Goal: Information Seeking & Learning: Learn about a topic

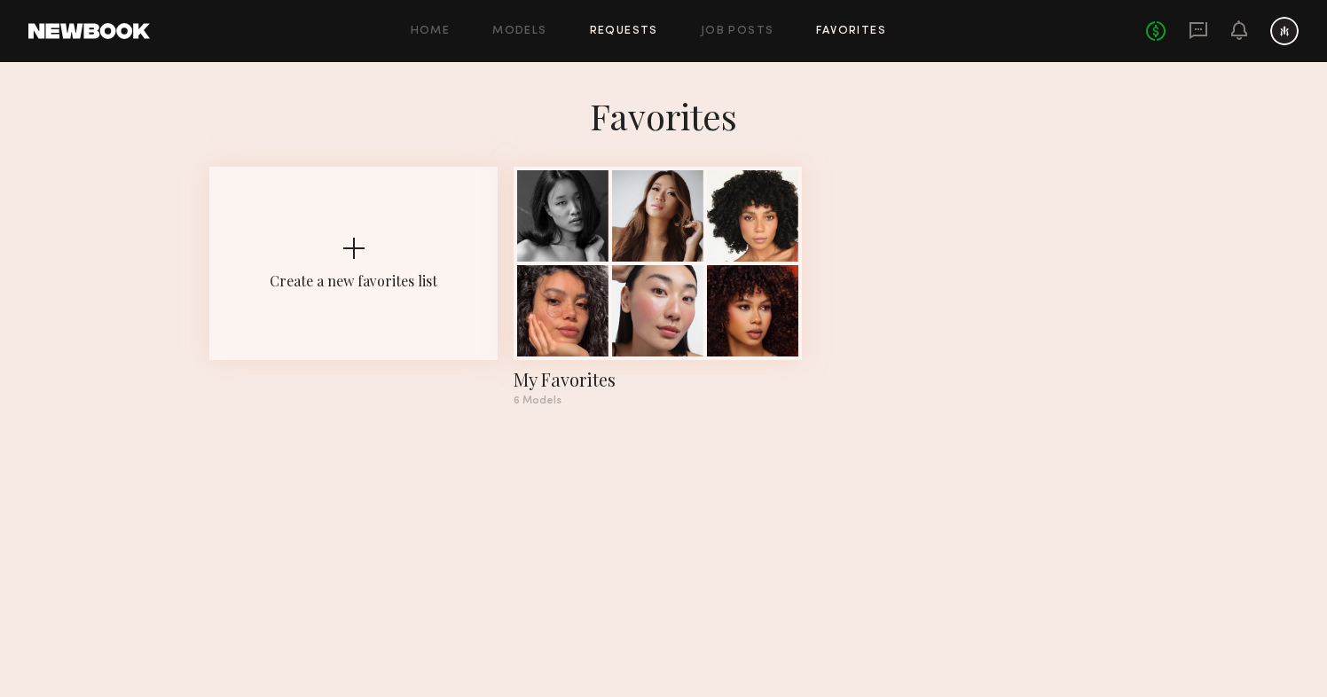
click at [629, 30] on link "Requests" at bounding box center [624, 32] width 68 height 12
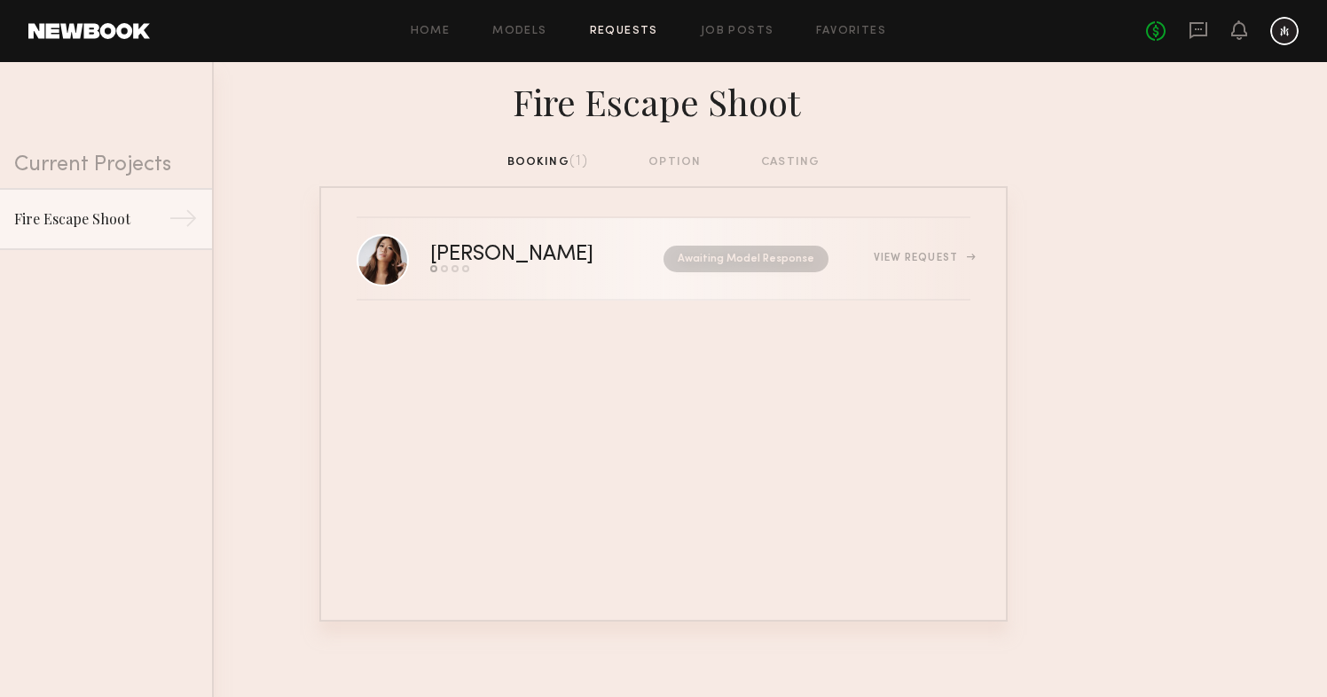
click at [481, 248] on div "[PERSON_NAME]" at bounding box center [529, 255] width 199 height 20
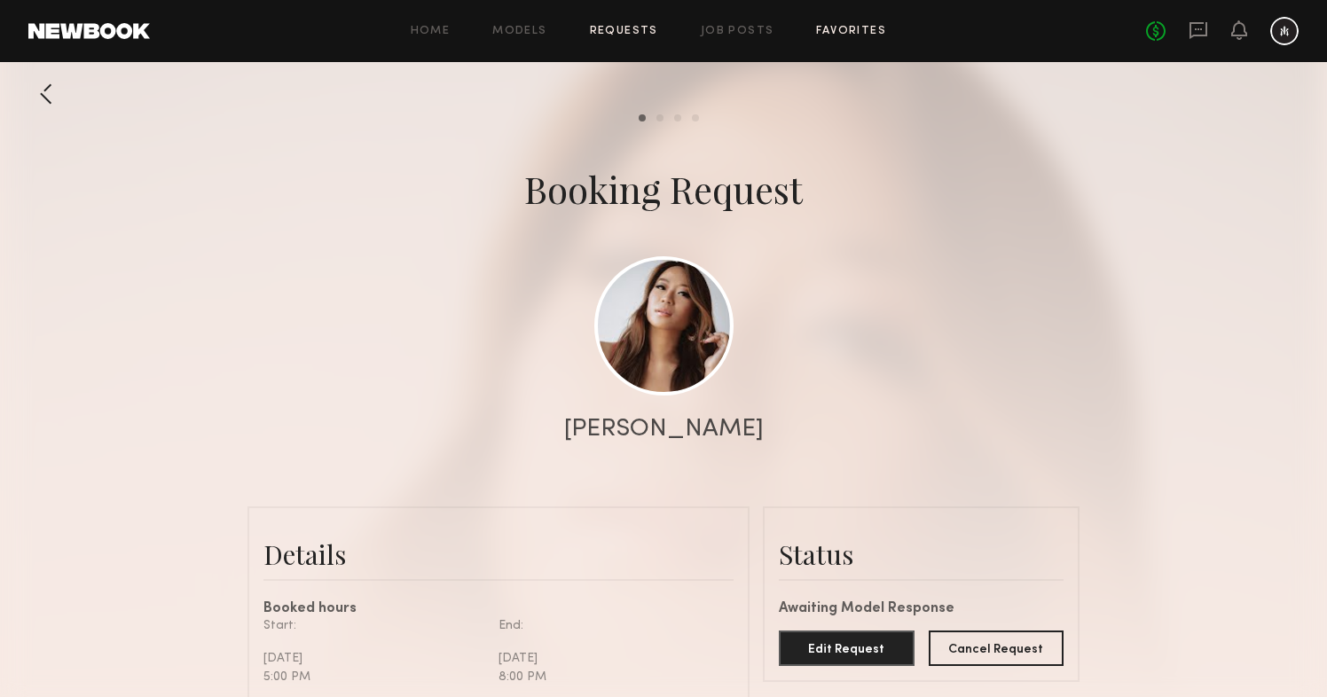
click at [823, 28] on link "Favorites" at bounding box center [851, 32] width 70 height 12
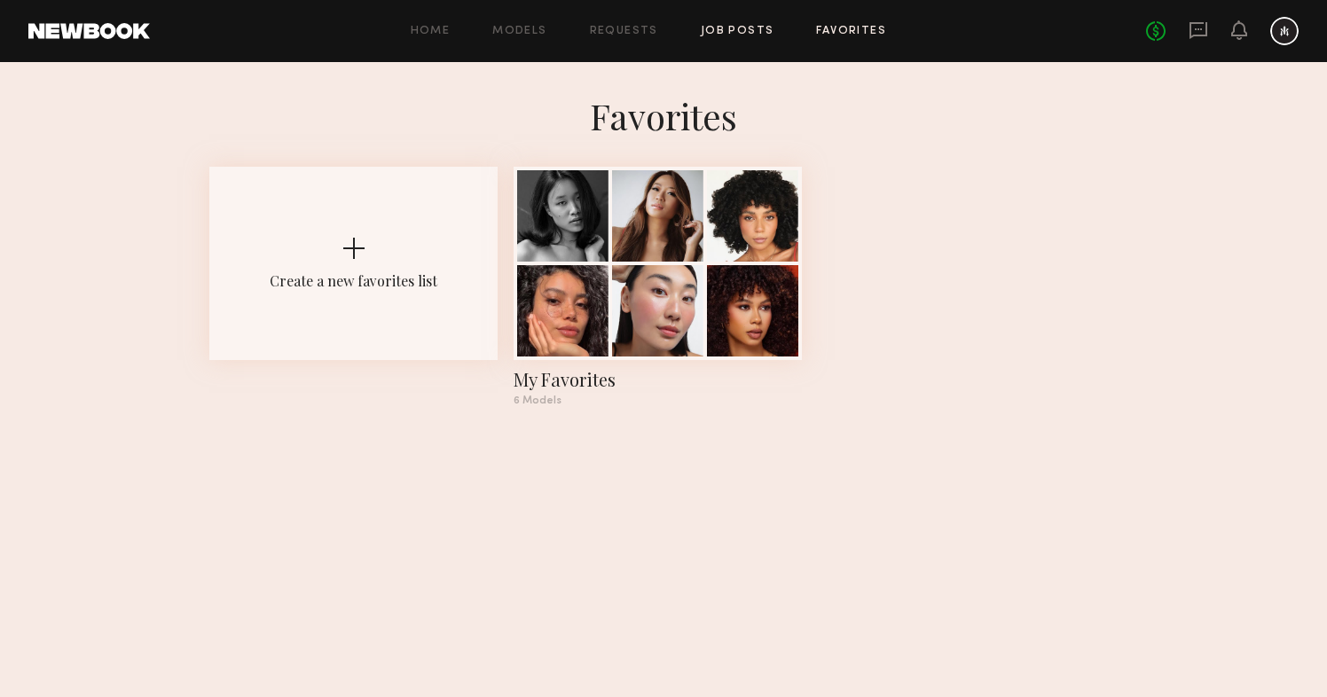
click at [730, 35] on link "Job Posts" at bounding box center [738, 32] width 74 height 12
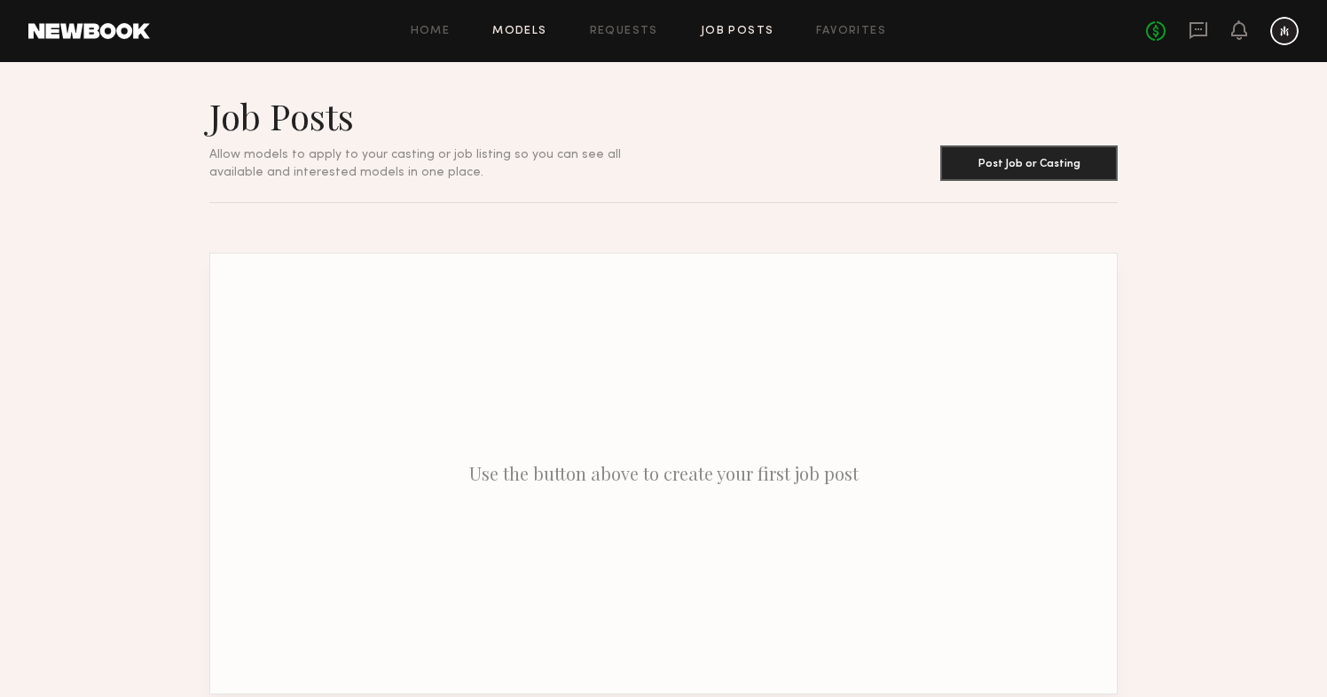
click at [539, 27] on link "Models" at bounding box center [519, 32] width 54 height 12
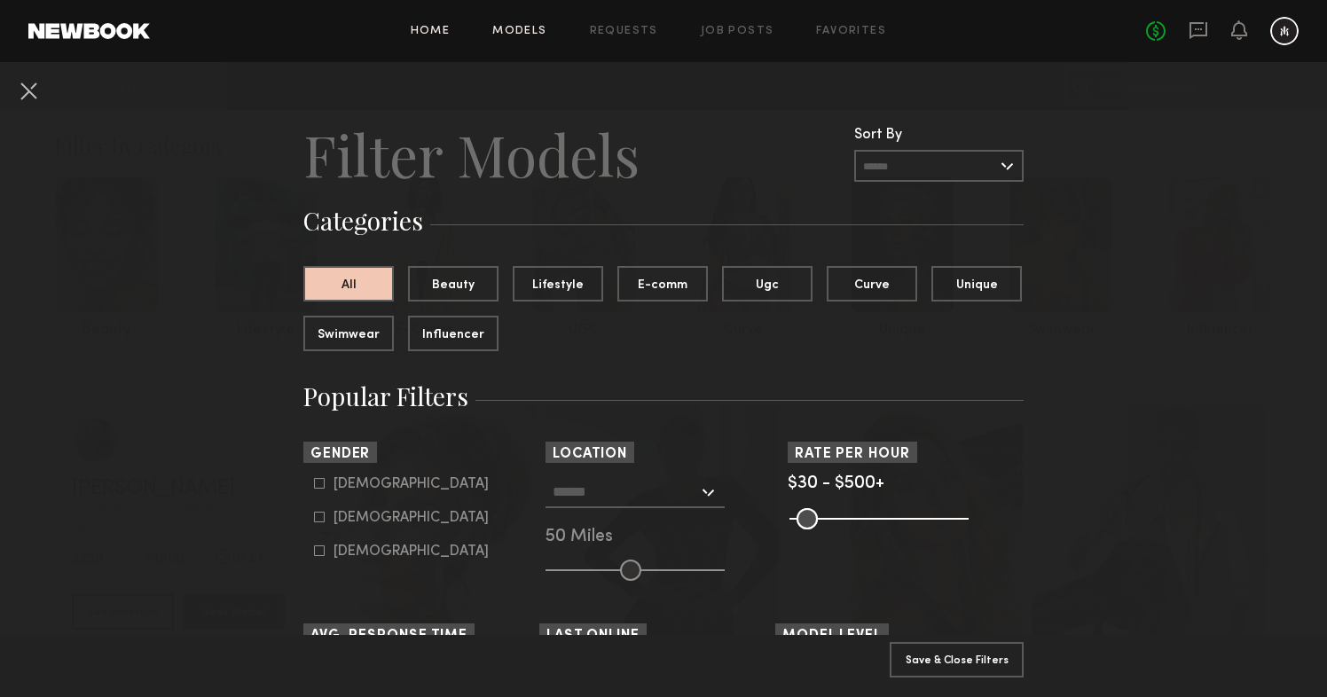
click at [446, 31] on link "Home" at bounding box center [431, 32] width 40 height 12
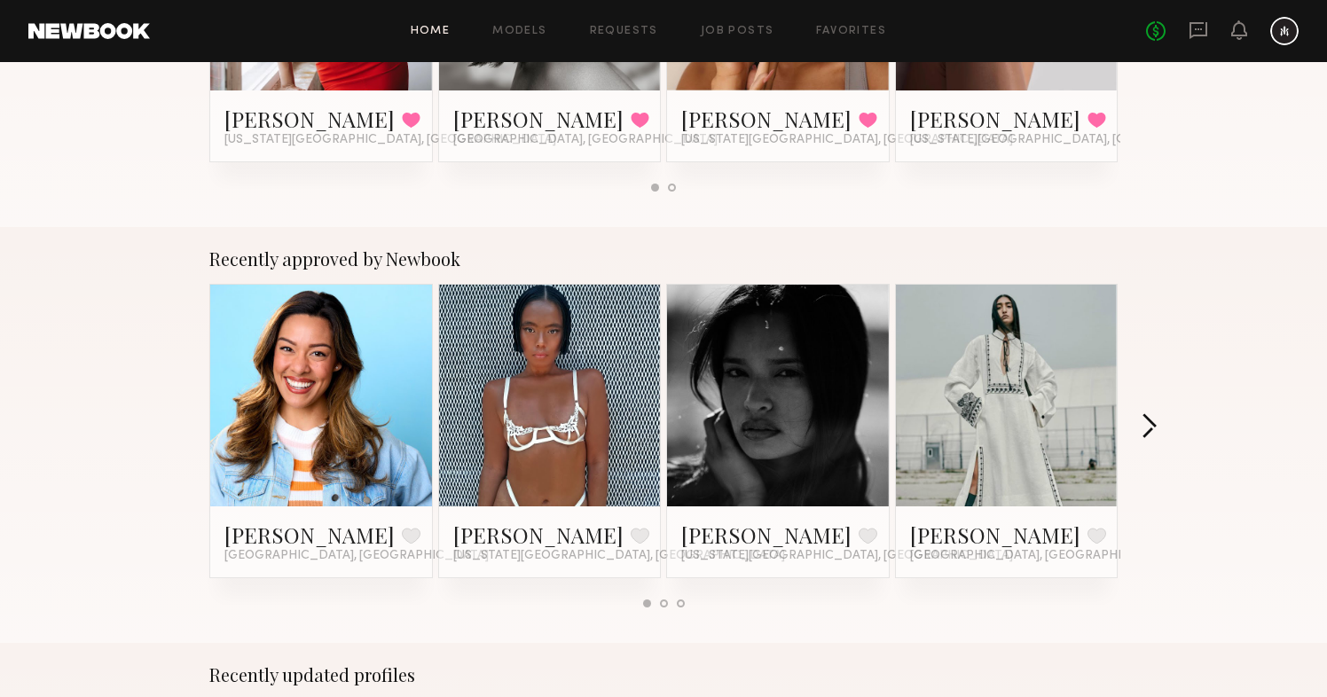
scroll to position [528, 0]
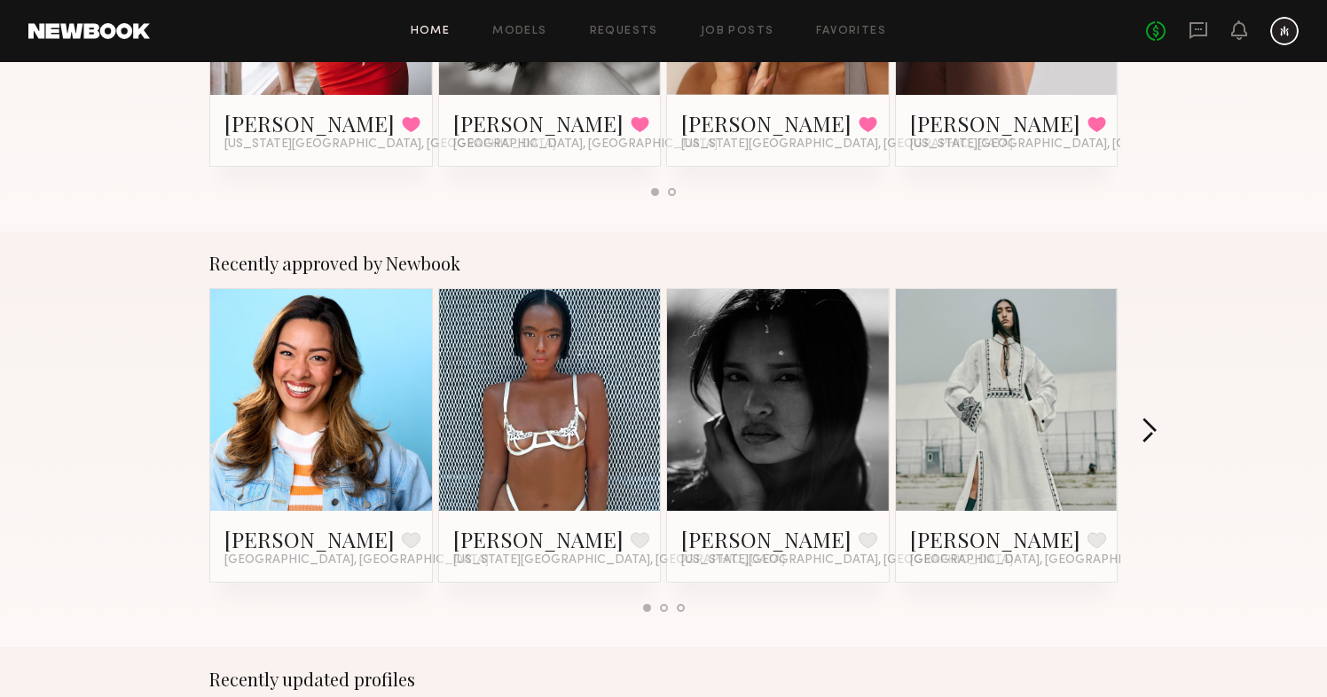
click at [1151, 427] on button "button" at bounding box center [1148, 432] width 17 height 29
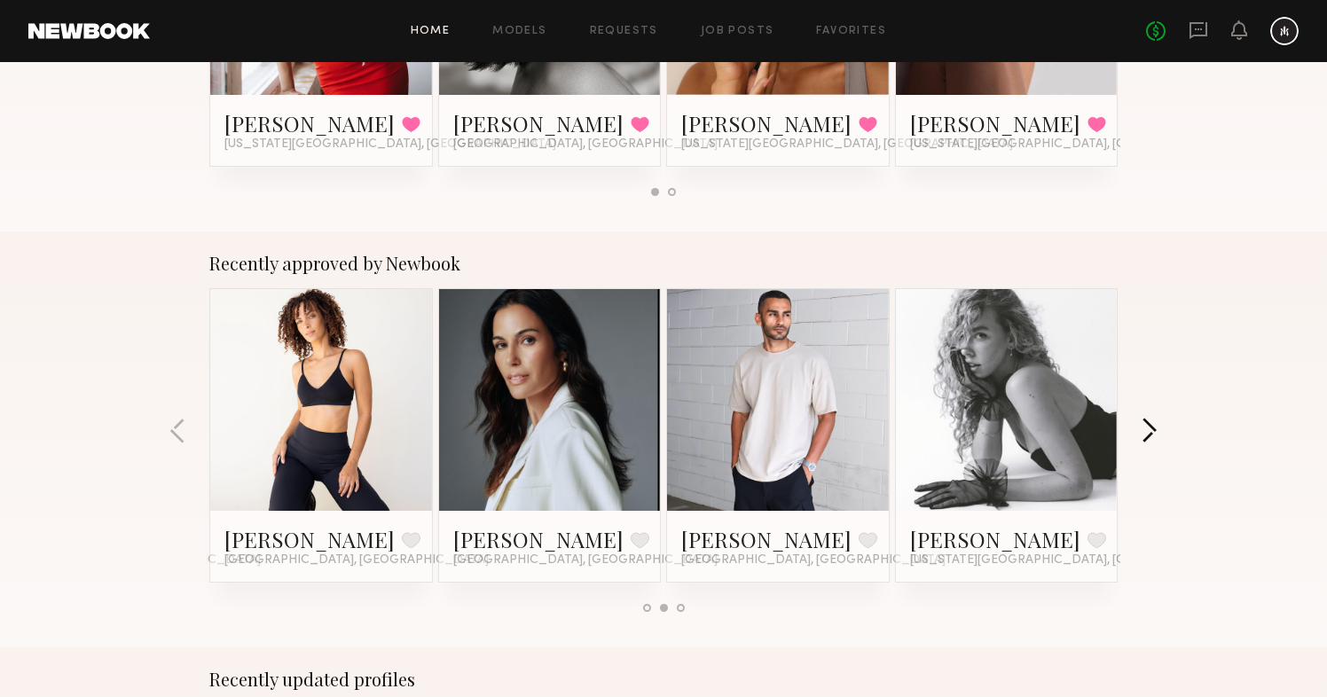
click at [1151, 427] on button "button" at bounding box center [1148, 432] width 17 height 29
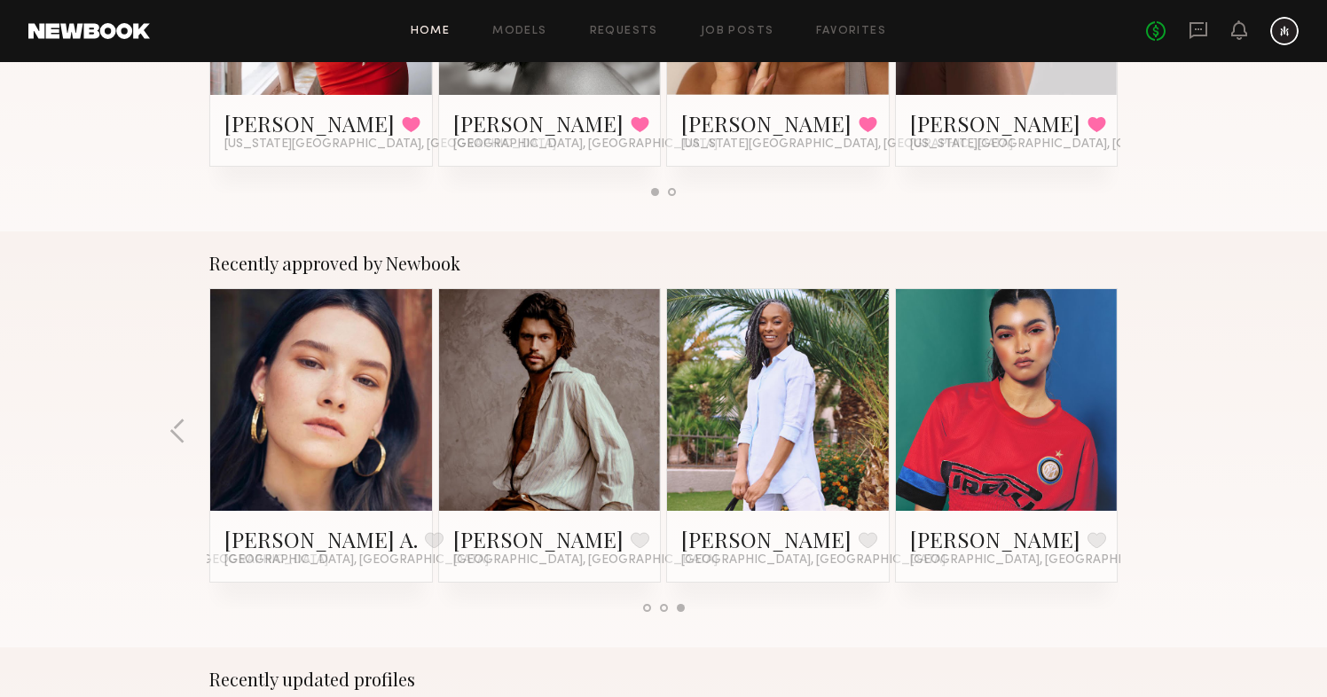
click at [1151, 427] on div "Recently approved by Newbook Sammie R. Favorite Los Angeles, CA Samayah J. Favo…" at bounding box center [663, 439] width 1327 height 416
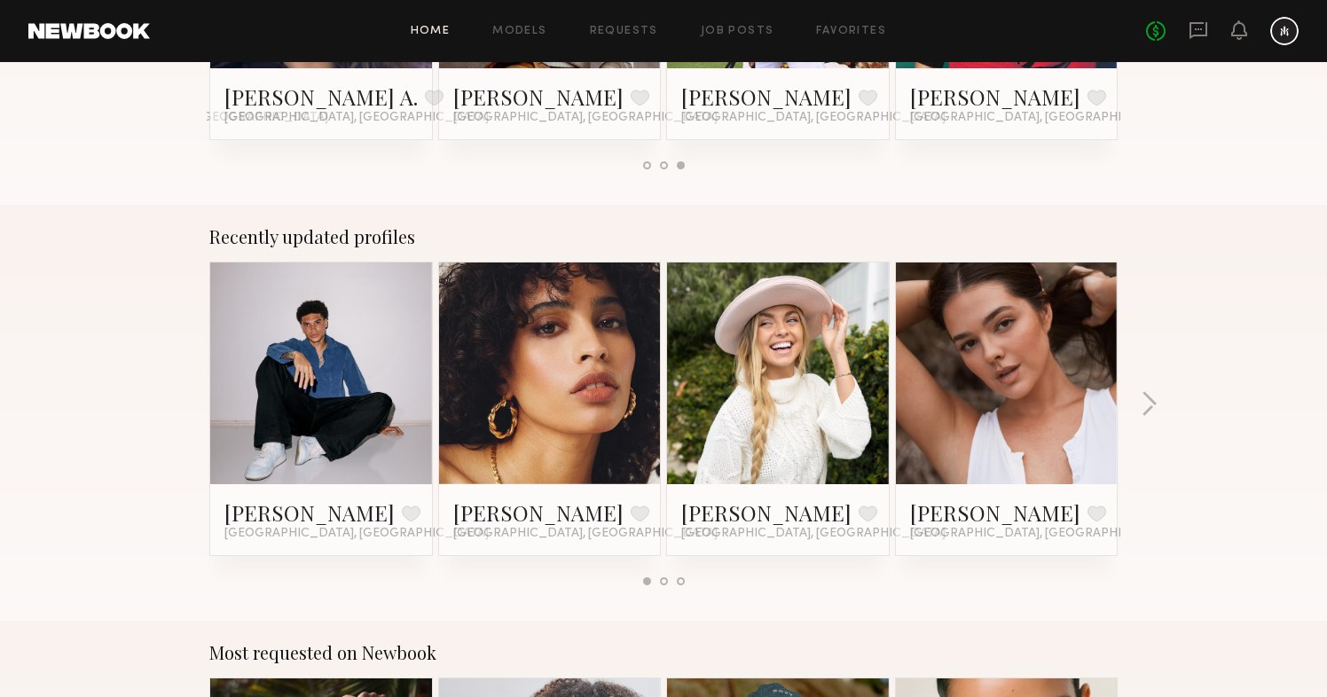
scroll to position [993, 0]
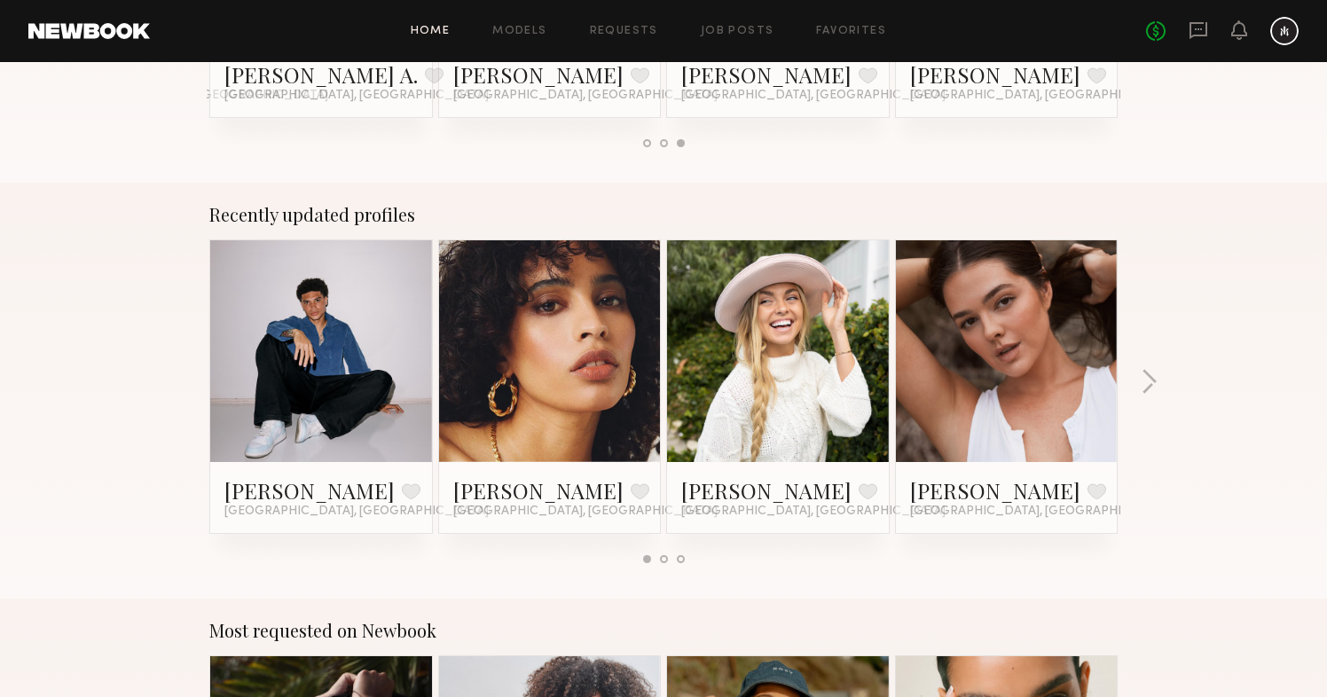
click at [1159, 381] on div "Recently updated profiles Kjay W. Favorite Los Angeles, CA Jesi L. Favorite Los…" at bounding box center [663, 391] width 1327 height 416
click at [1155, 383] on button "button" at bounding box center [1148, 383] width 17 height 29
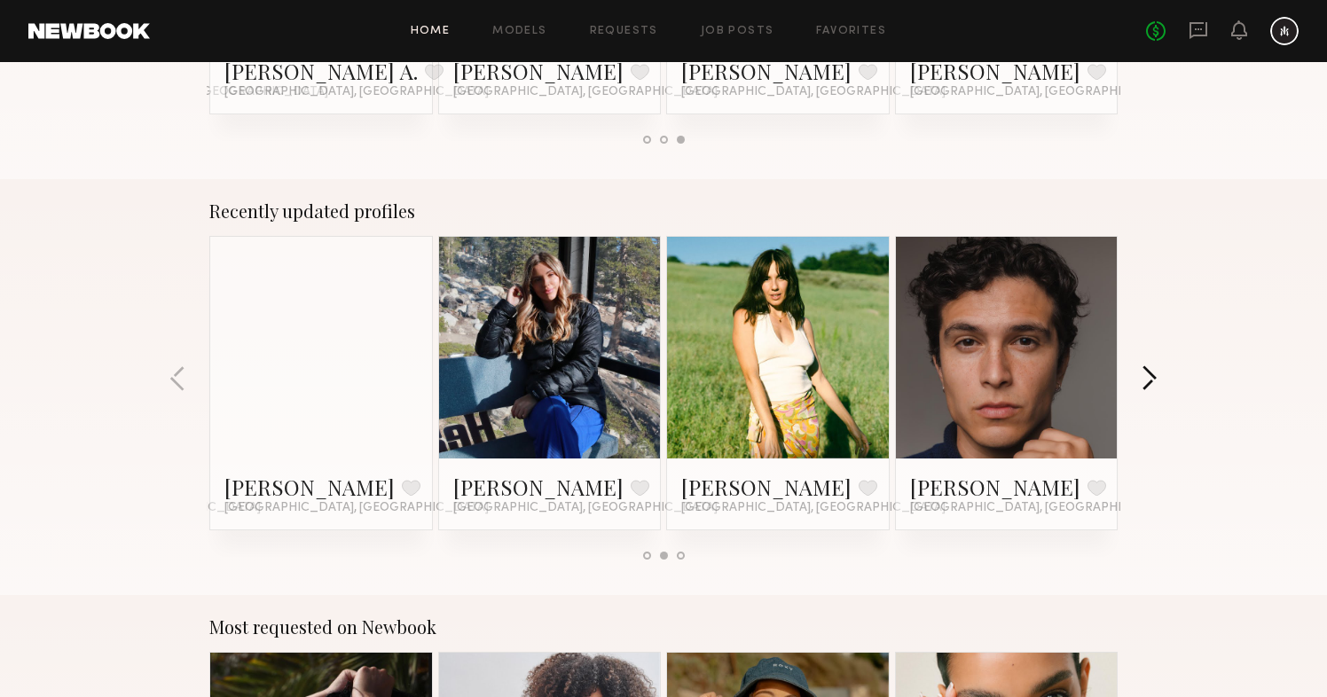
scroll to position [999, 0]
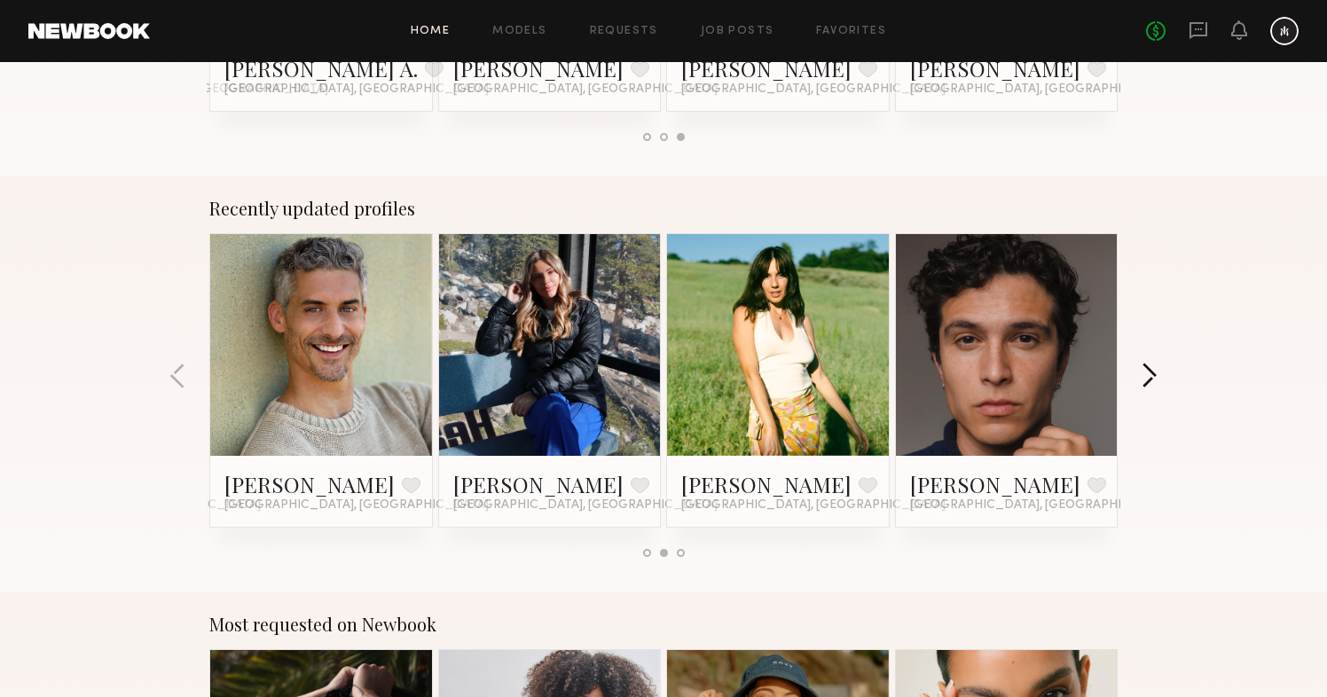
click at [1155, 383] on button "button" at bounding box center [1148, 377] width 17 height 29
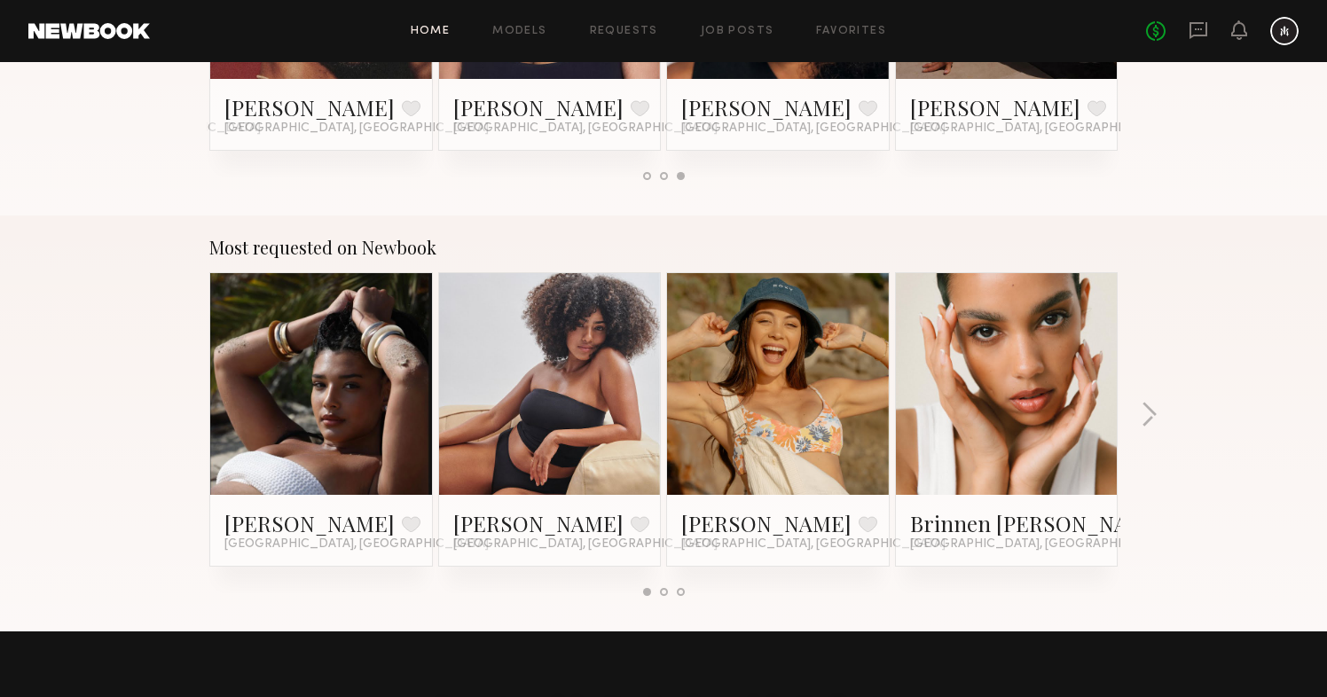
scroll to position [1384, 0]
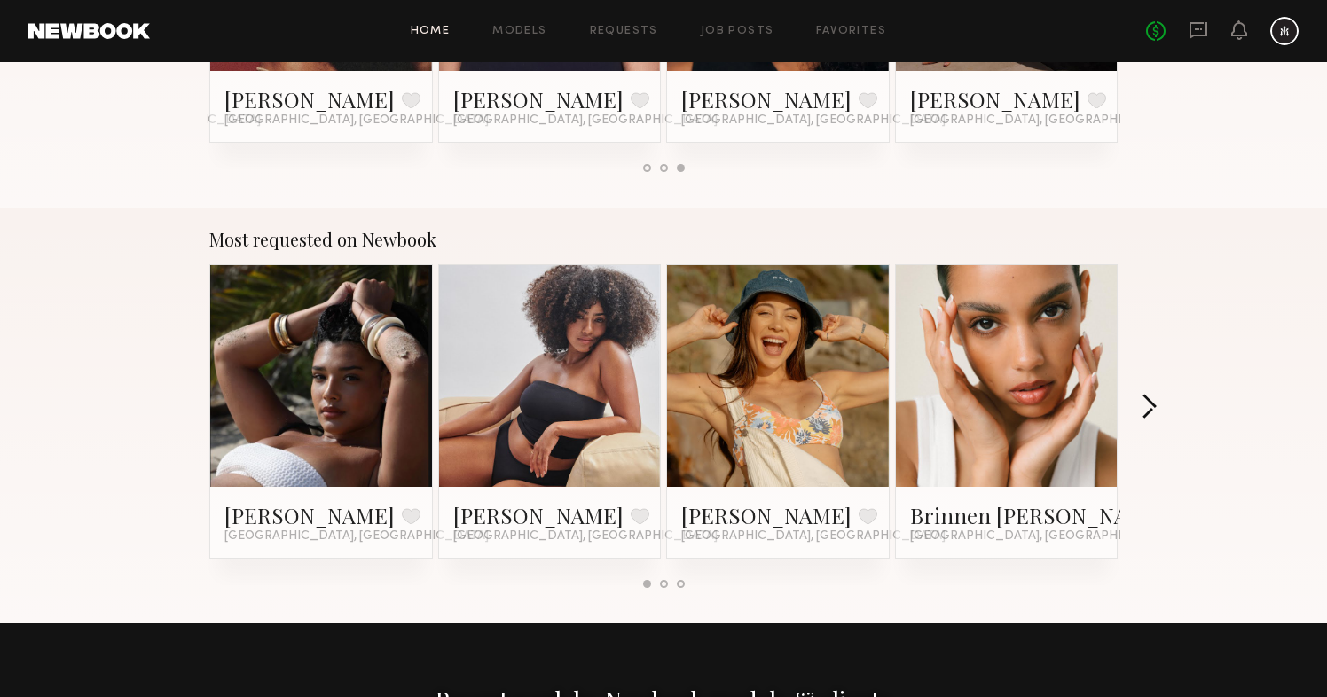
click at [1150, 399] on button "button" at bounding box center [1148, 408] width 17 height 29
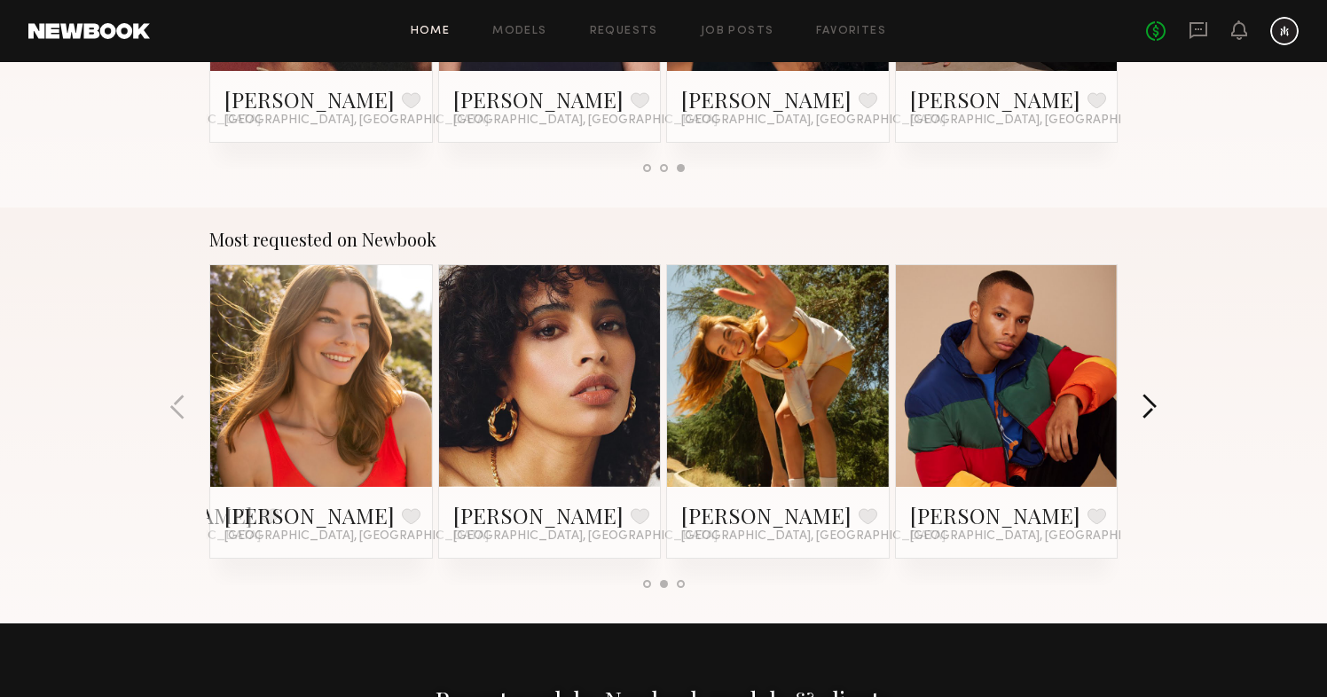
click at [1149, 399] on button "button" at bounding box center [1148, 408] width 17 height 29
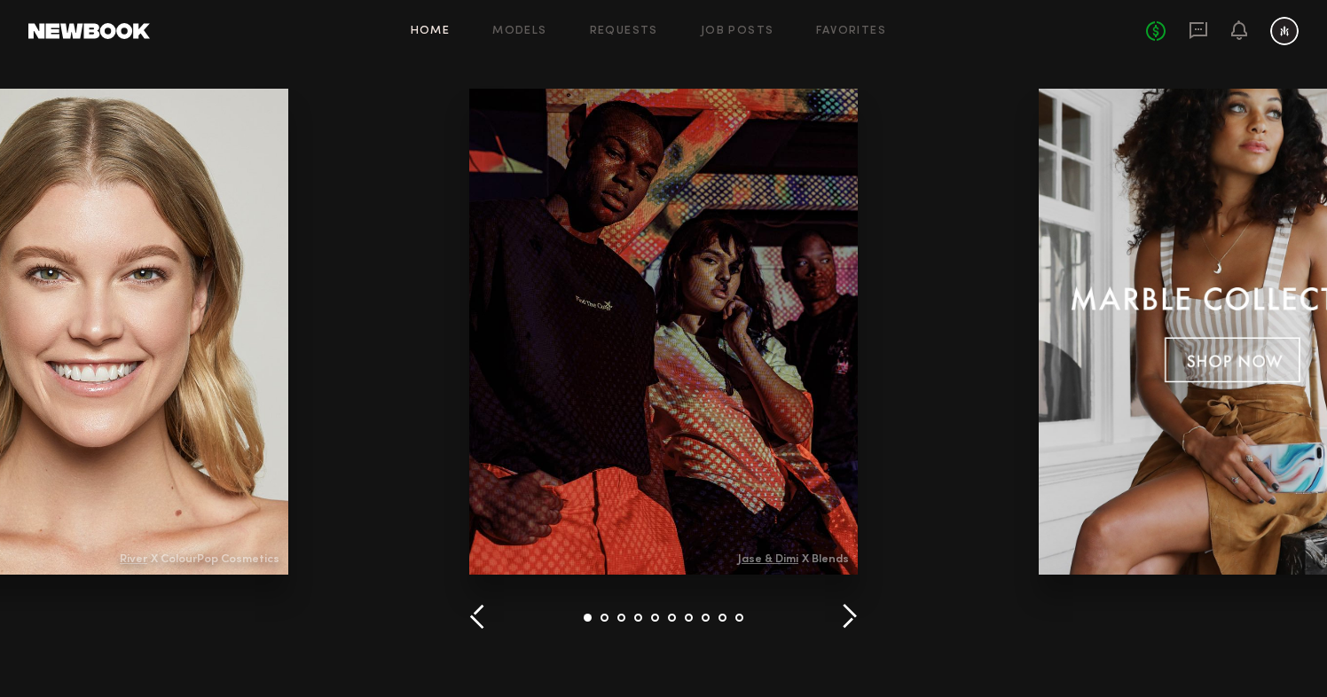
scroll to position [2064, 0]
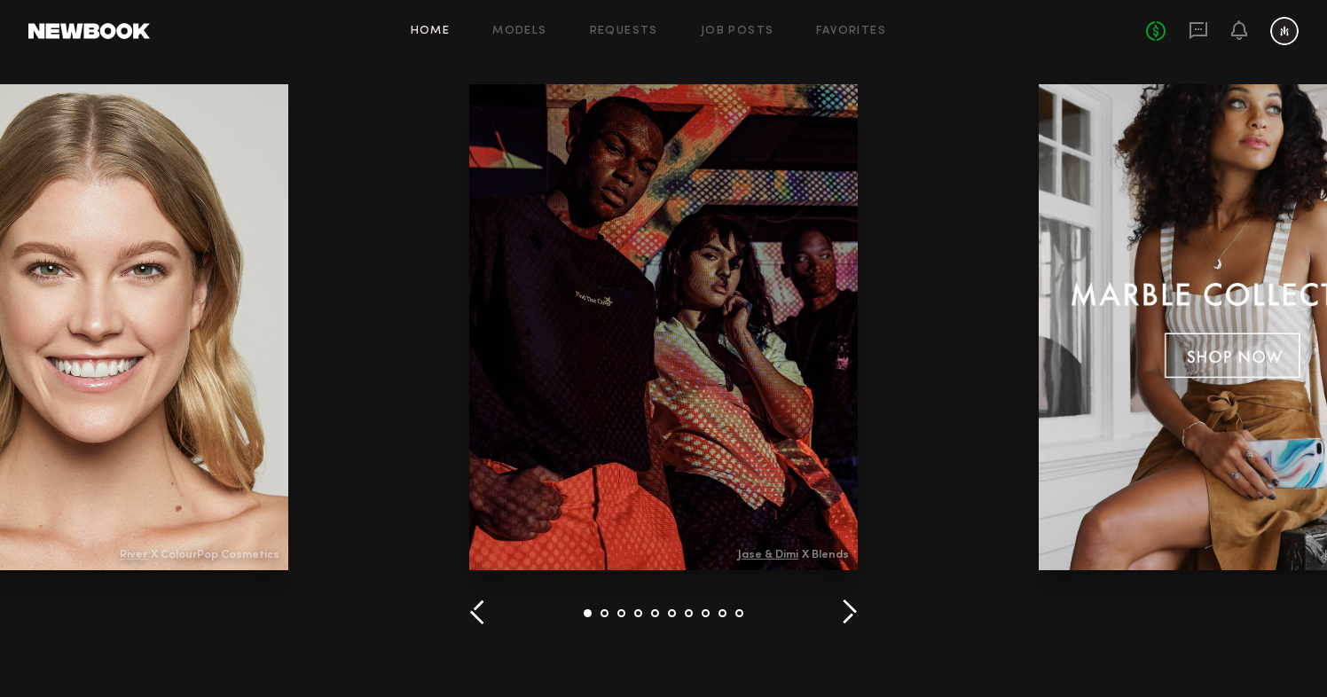
click at [842, 620] on button "button" at bounding box center [849, 613] width 17 height 29
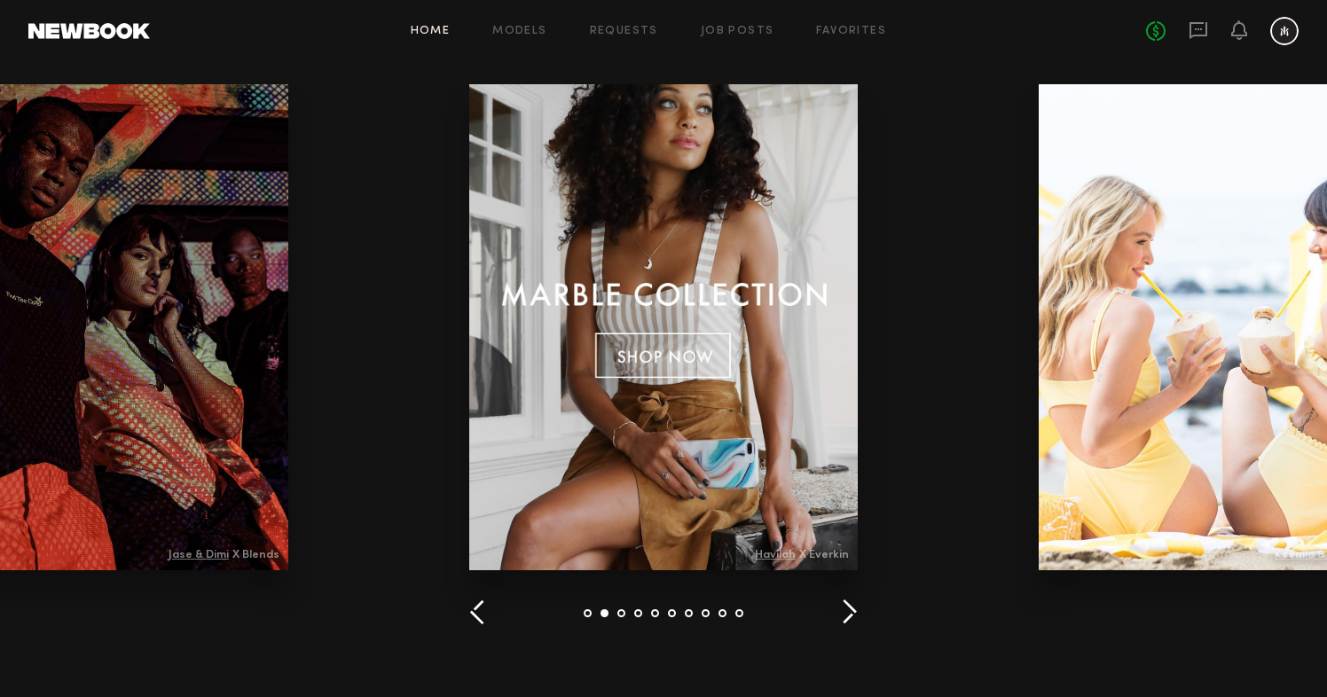
click at [842, 617] on button "button" at bounding box center [849, 613] width 17 height 29
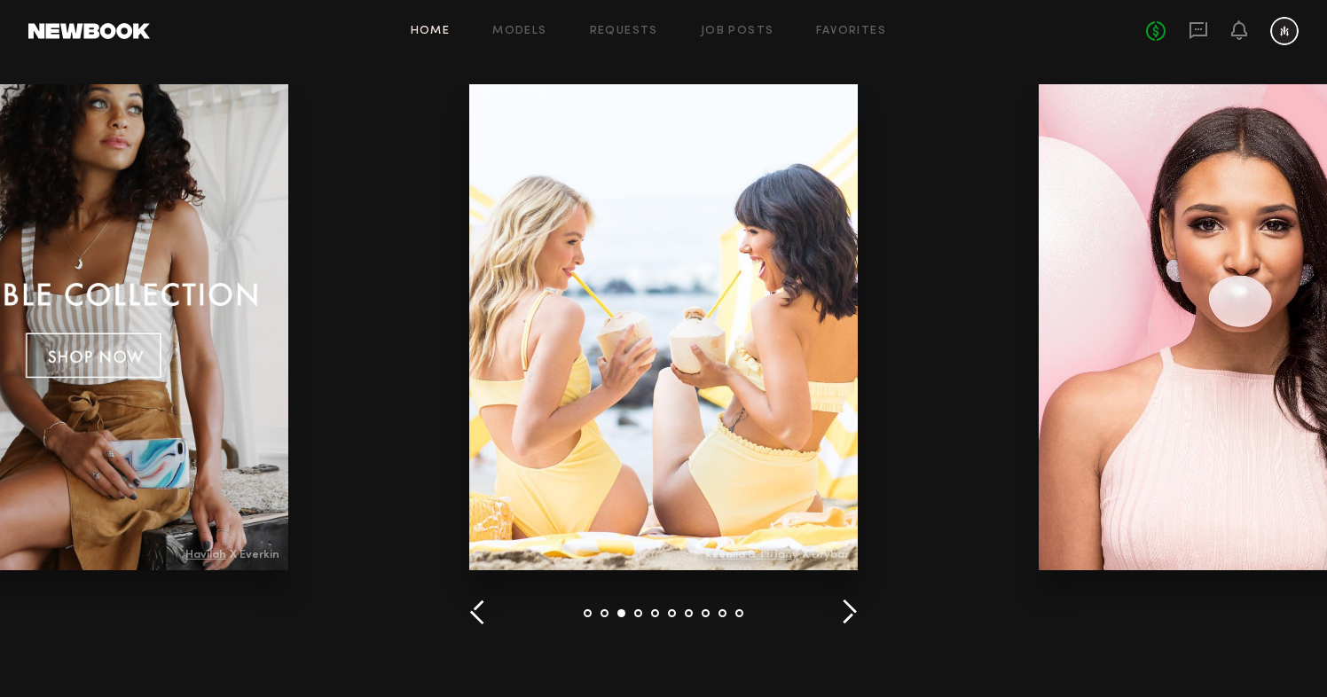
click at [841, 616] on button "button" at bounding box center [849, 613] width 17 height 29
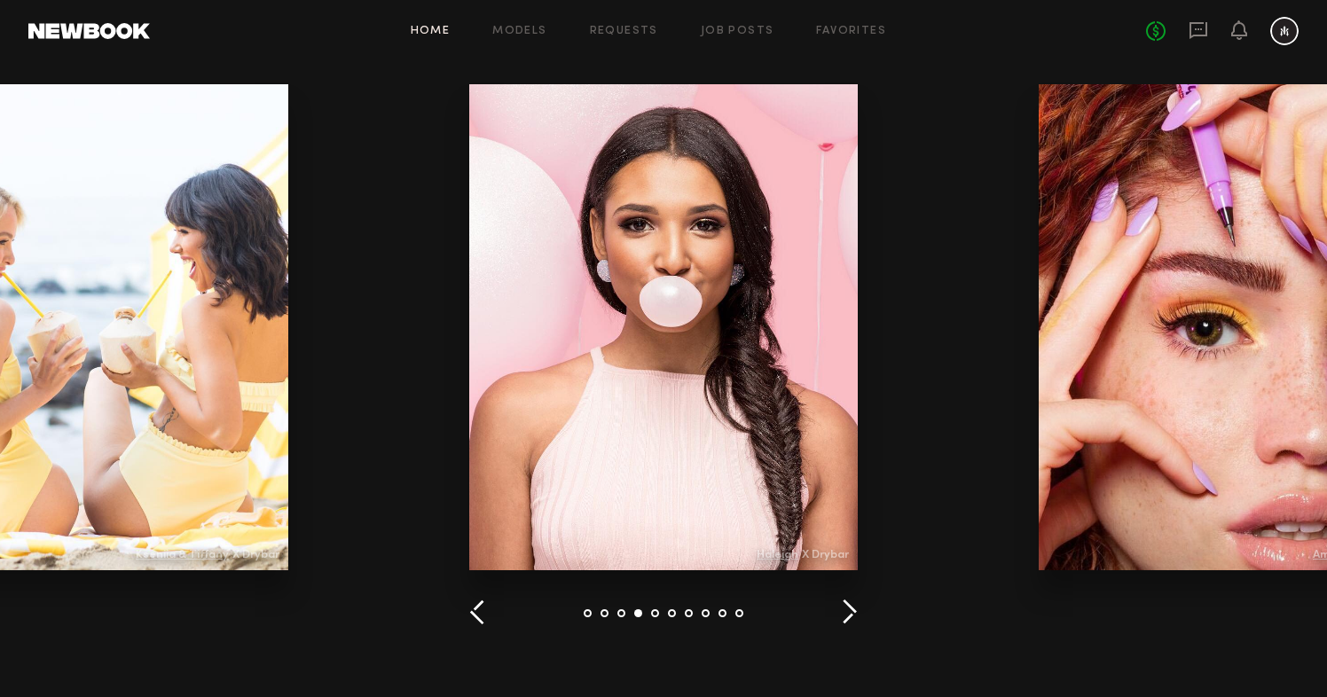
click at [841, 615] on button "button" at bounding box center [849, 613] width 17 height 29
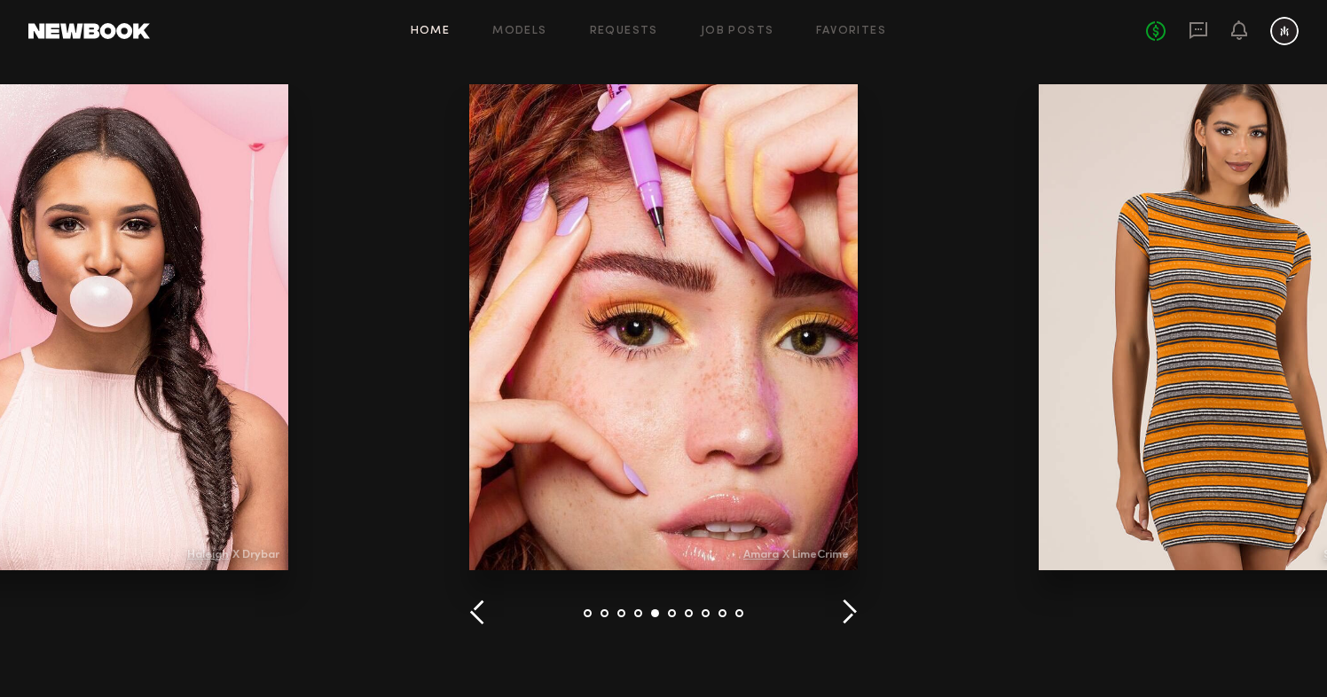
click at [841, 615] on button "button" at bounding box center [849, 613] width 17 height 29
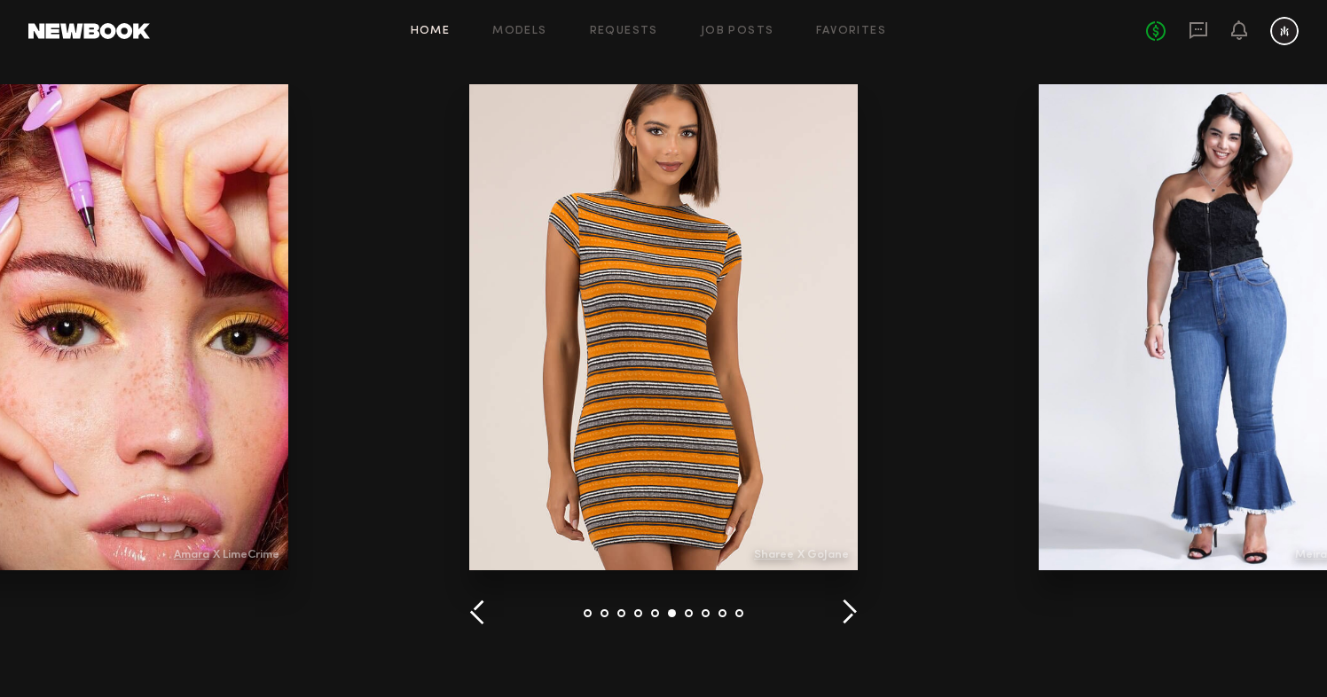
click at [840, 615] on div at bounding box center [663, 613] width 388 height 29
click at [852, 613] on button "button" at bounding box center [849, 613] width 17 height 29
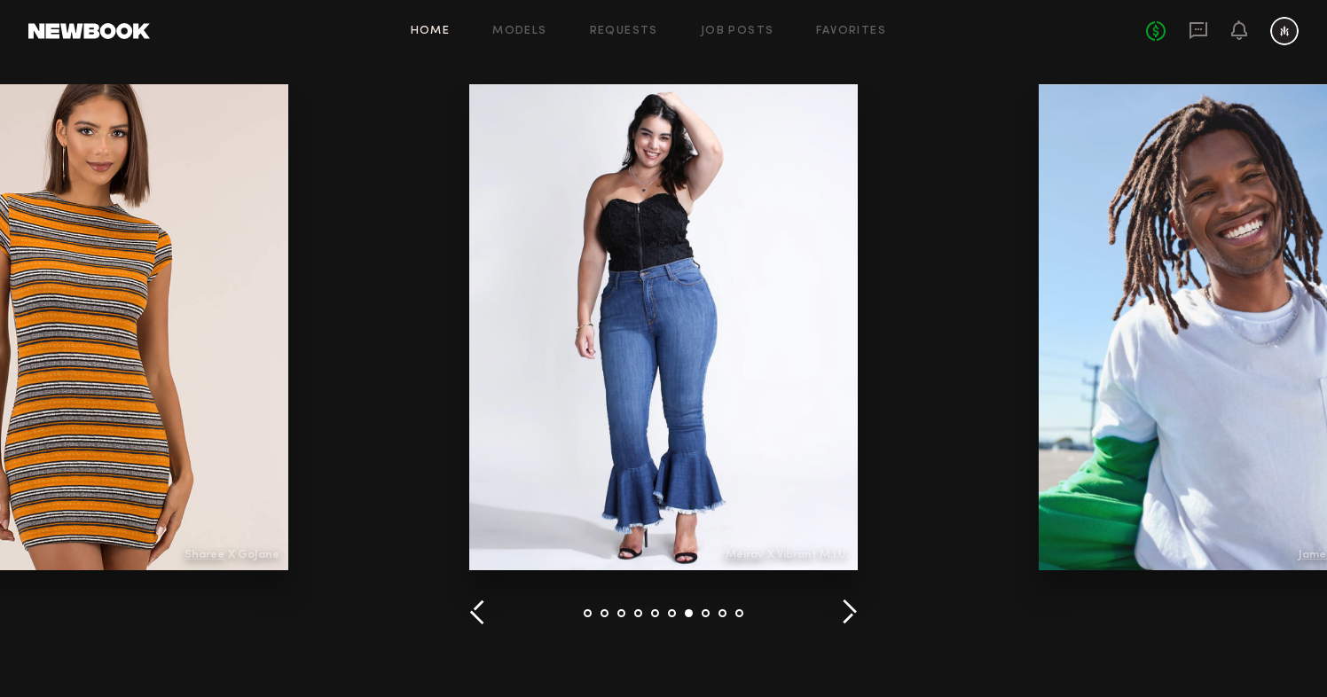
click at [852, 611] on button "button" at bounding box center [849, 613] width 17 height 29
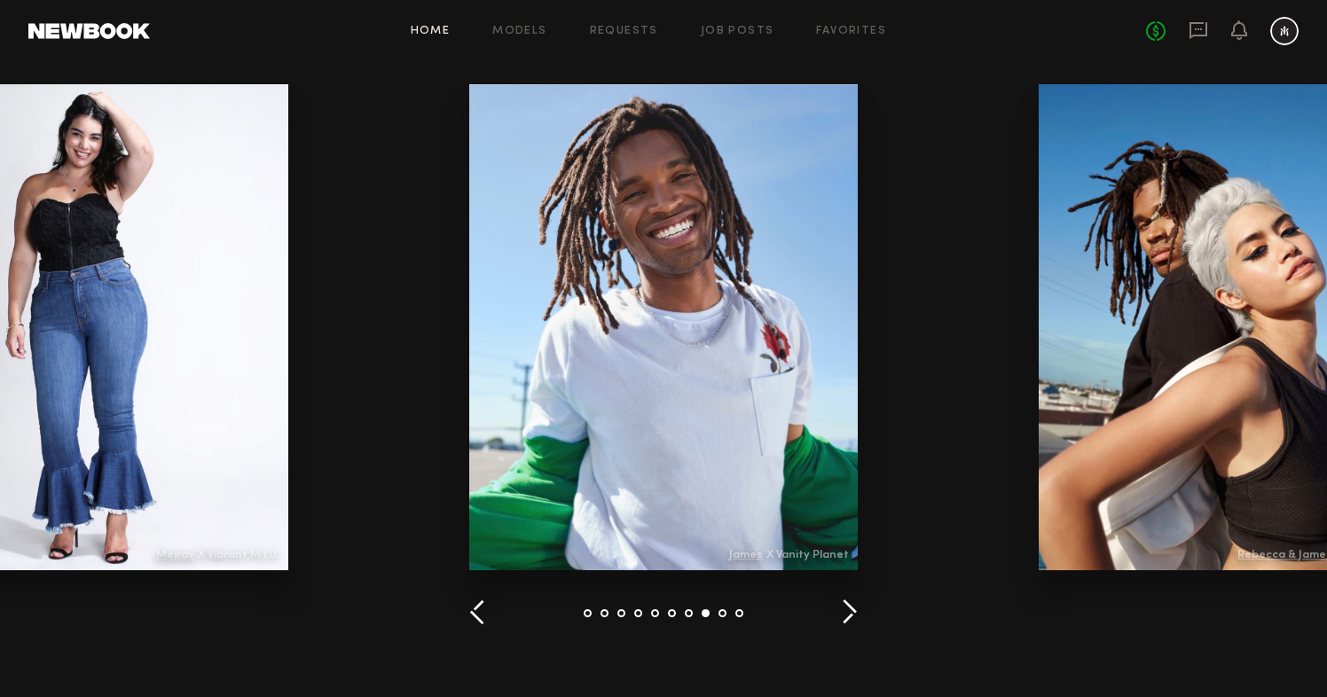
click at [852, 611] on button "button" at bounding box center [849, 613] width 17 height 29
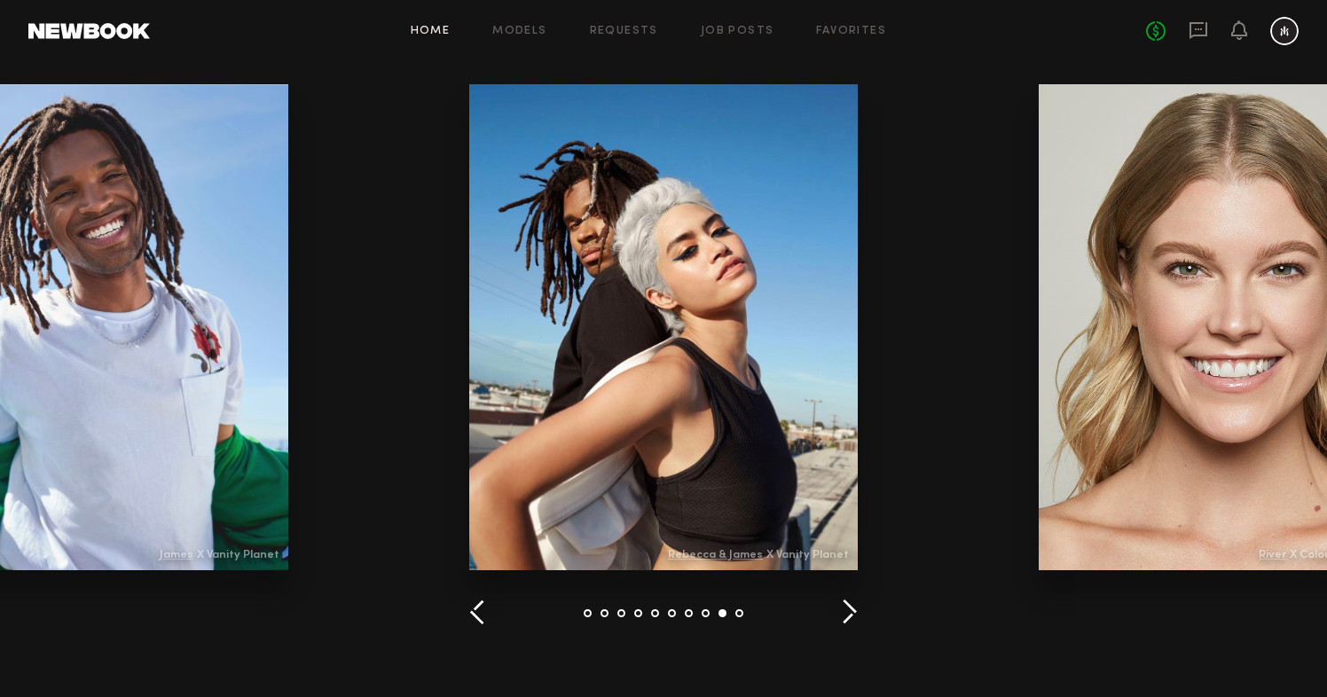
click at [851, 610] on button "button" at bounding box center [849, 613] width 17 height 29
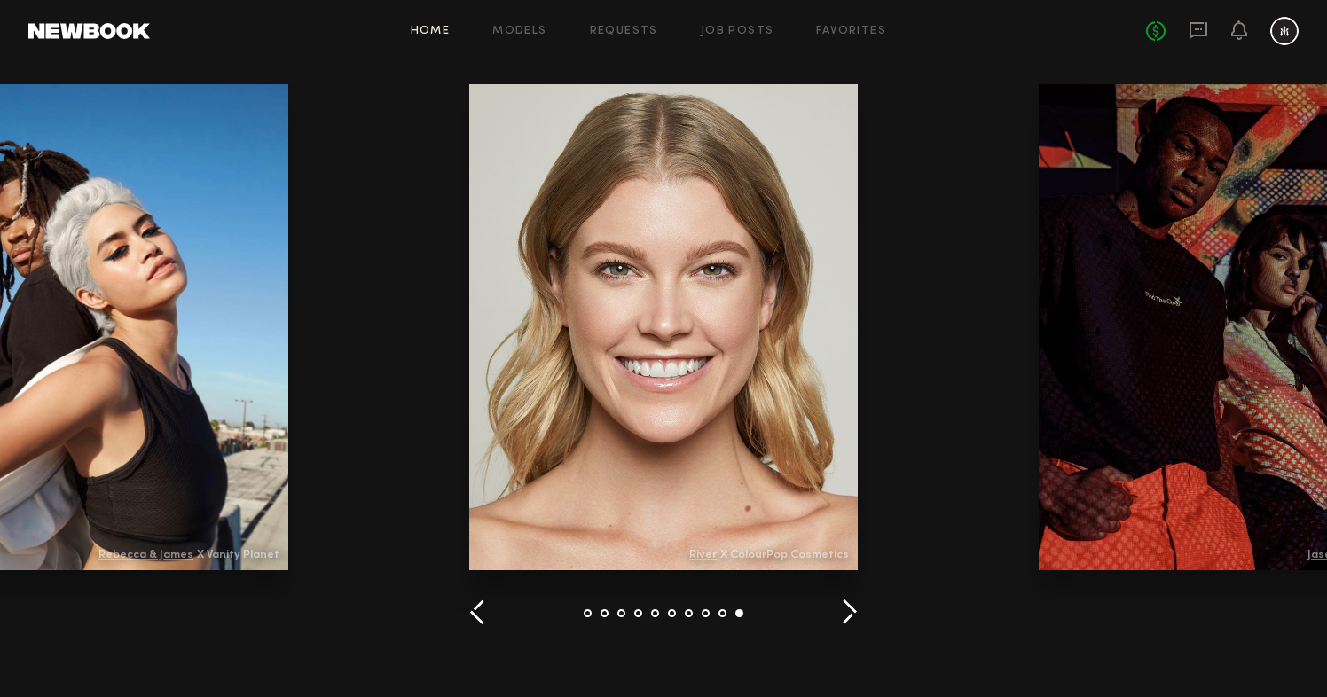
click at [851, 610] on button "button" at bounding box center [849, 613] width 17 height 29
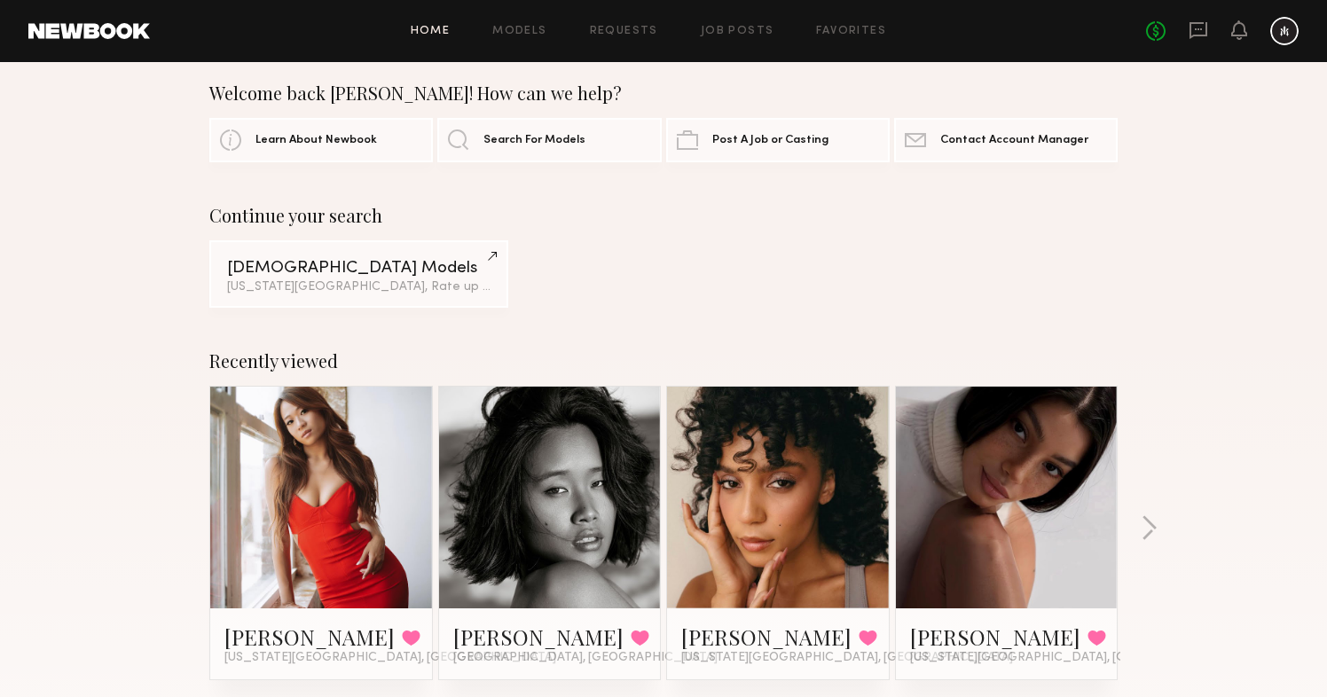
scroll to position [0, 0]
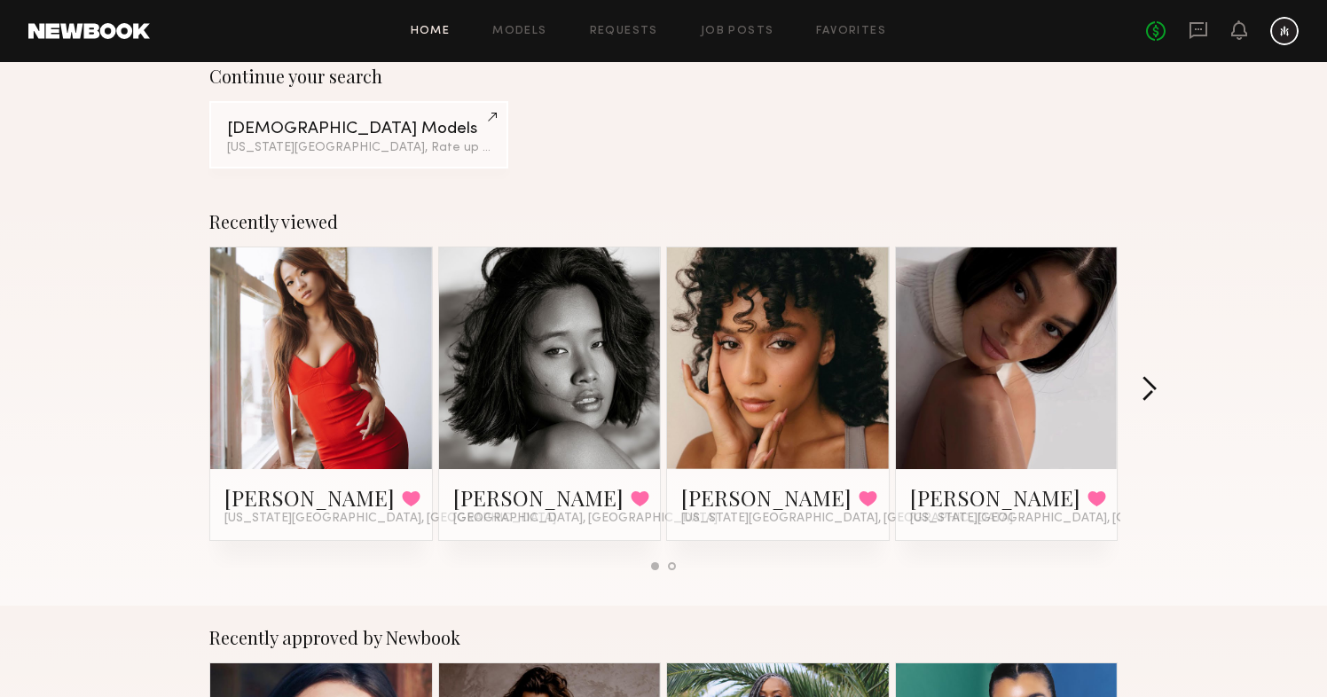
click at [1150, 389] on button "button" at bounding box center [1148, 390] width 17 height 29
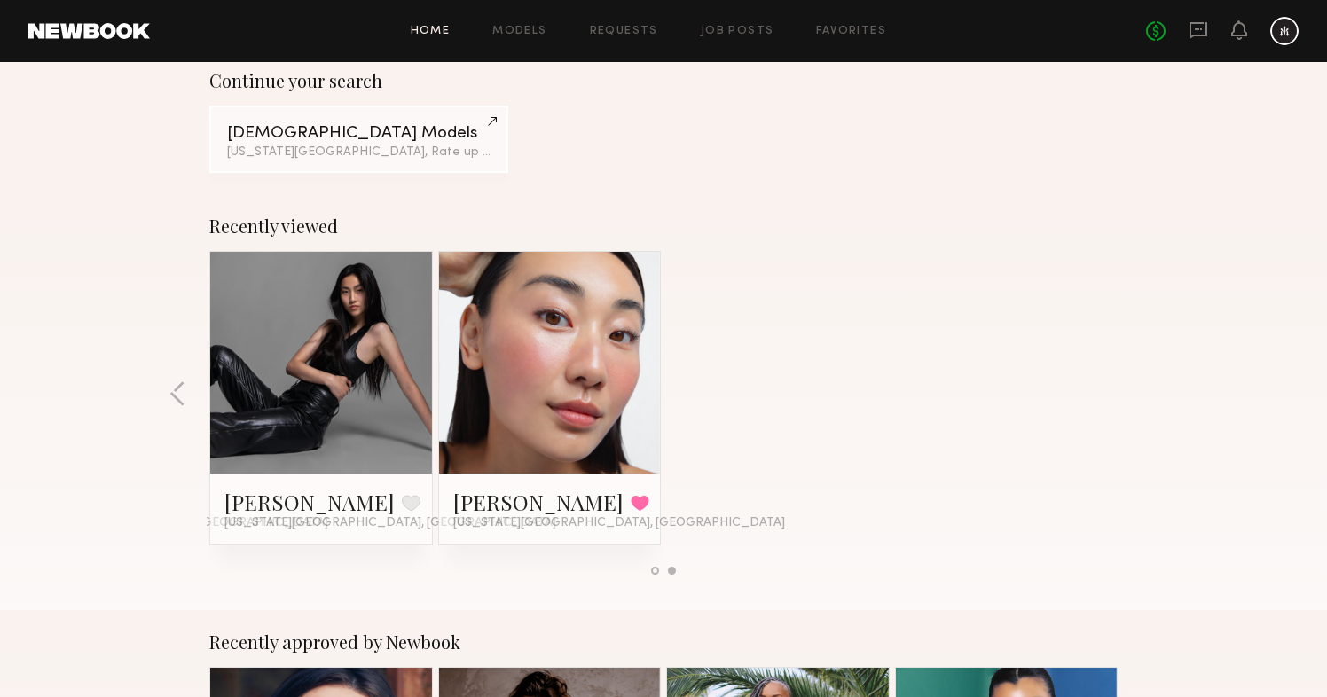
scroll to position [153, 0]
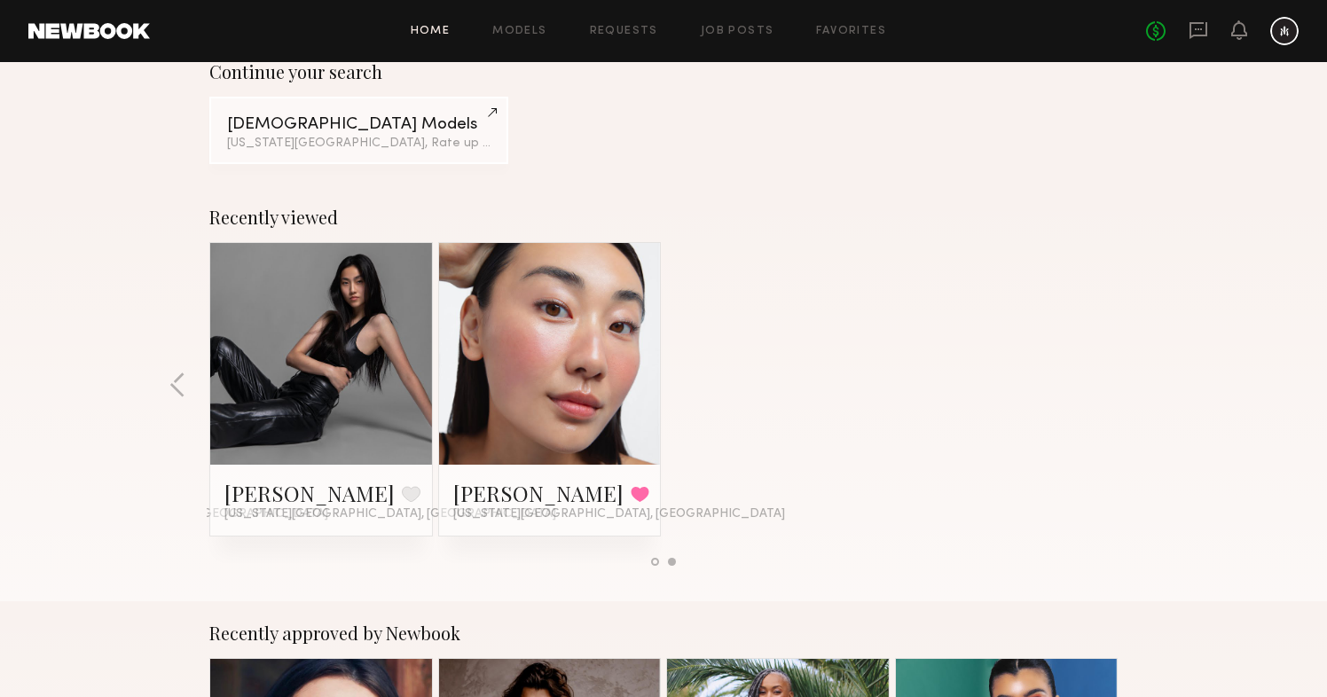
click at [172, 387] on button "button" at bounding box center [177, 386] width 17 height 29
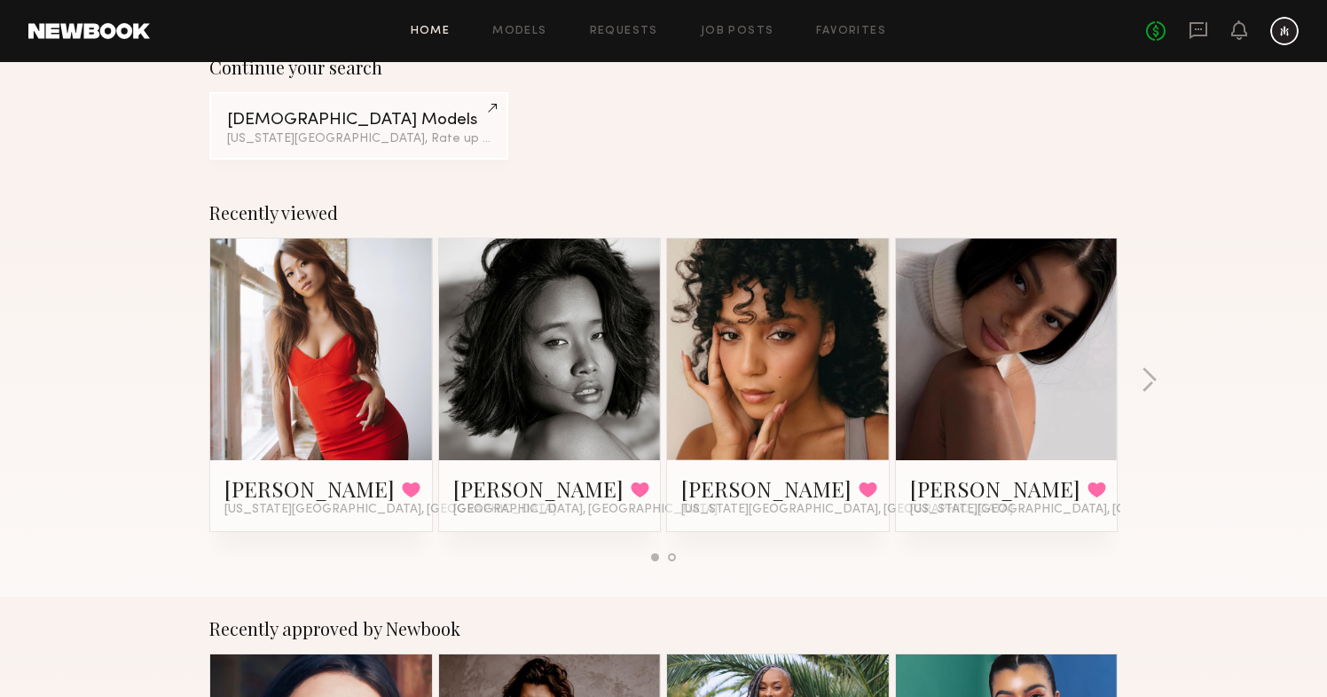
scroll to position [165, 0]
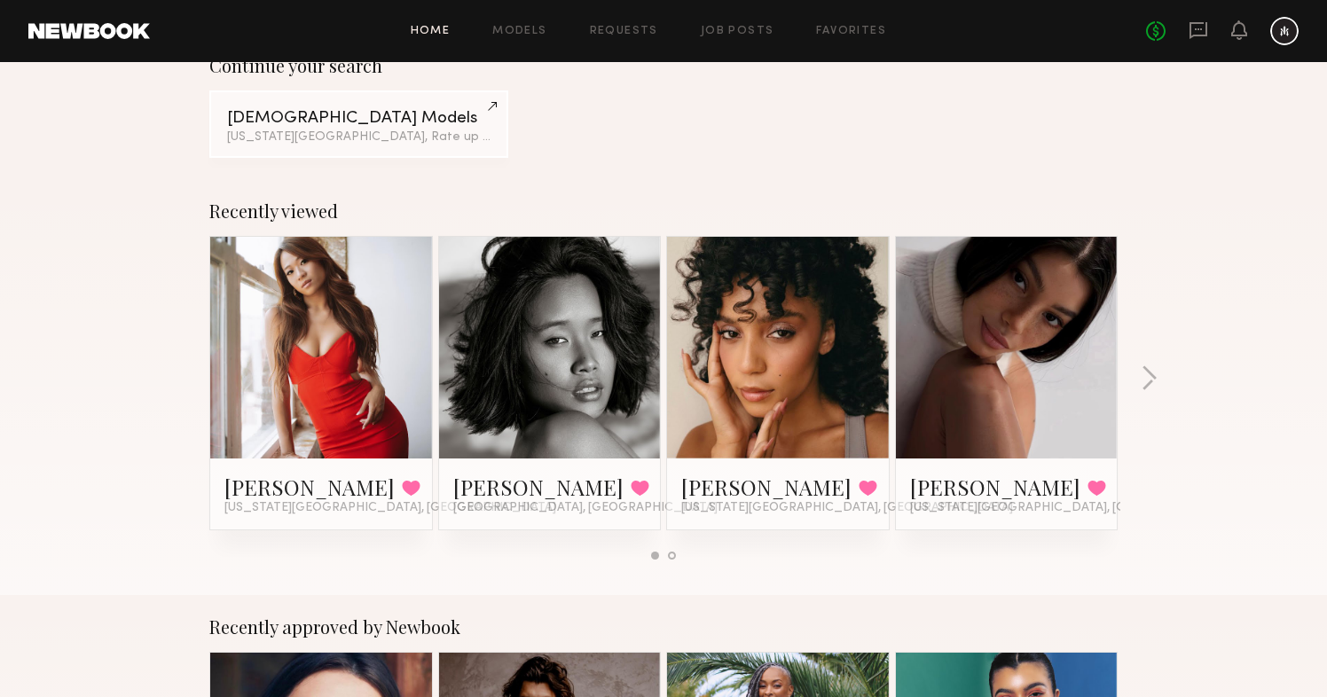
click at [361, 392] on link at bounding box center [321, 348] width 108 height 222
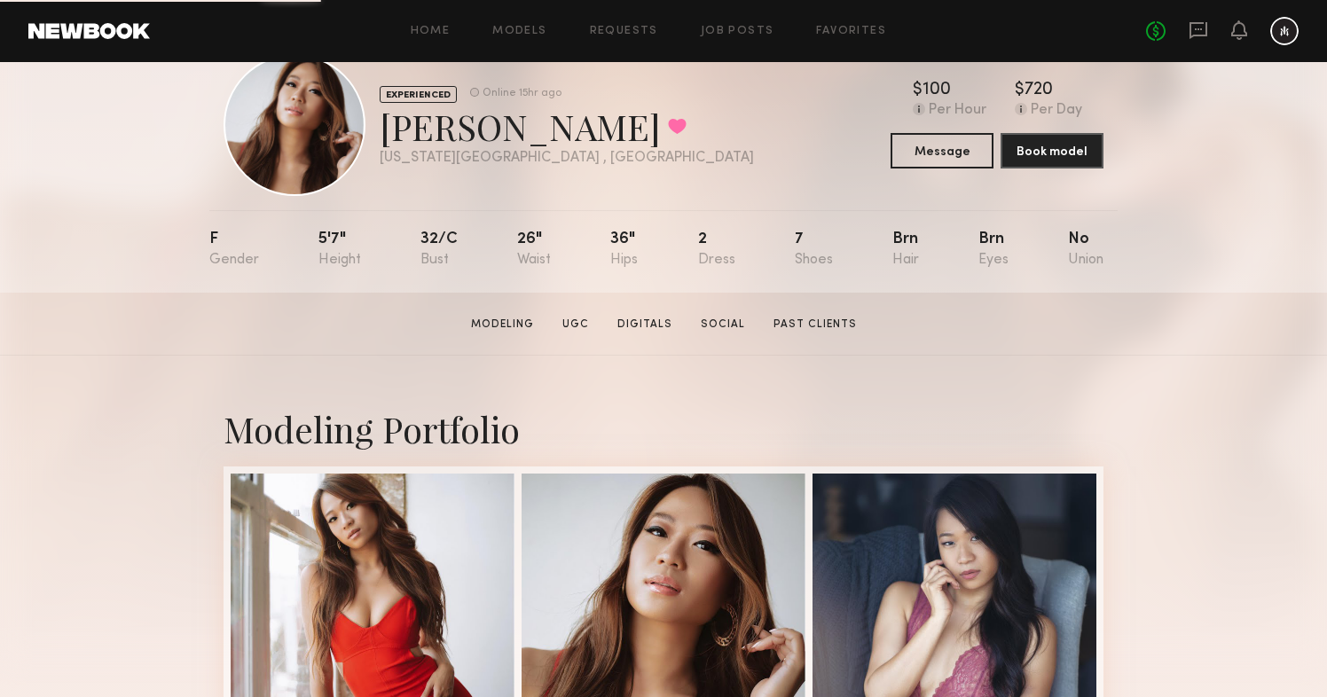
scroll to position [58, 0]
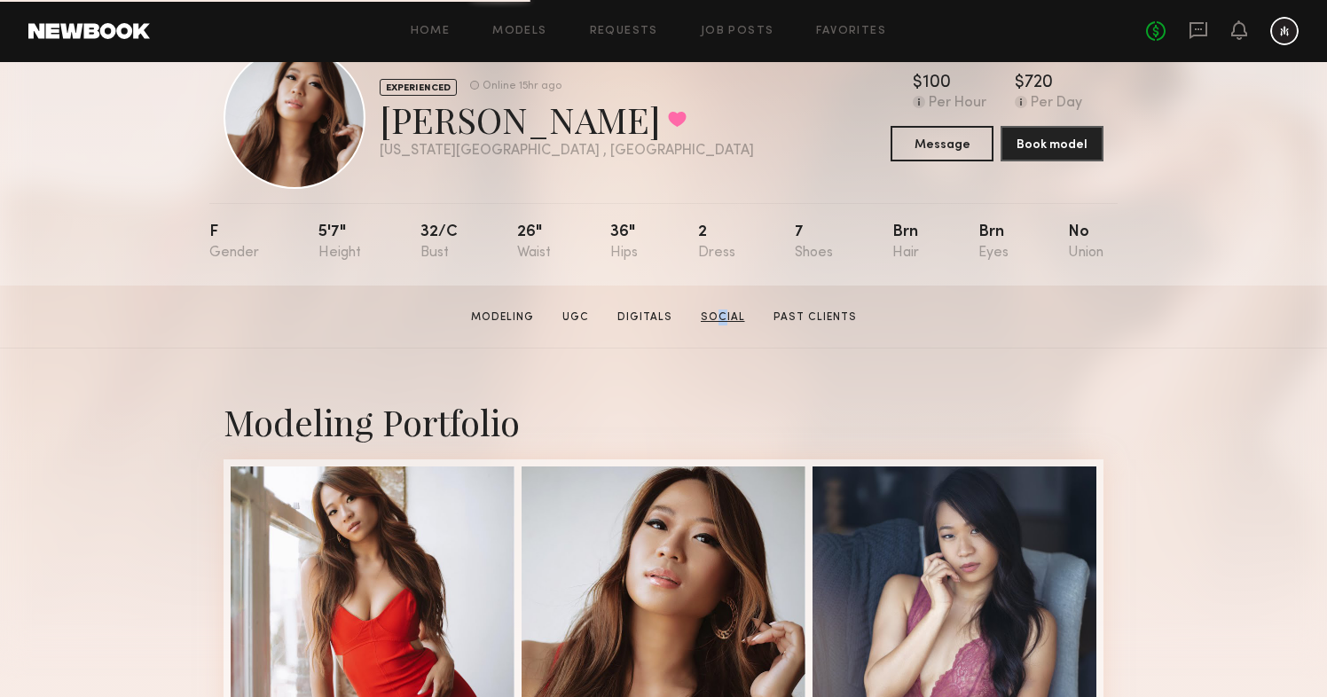
click at [710, 311] on link "Social" at bounding box center [722, 317] width 59 height 16
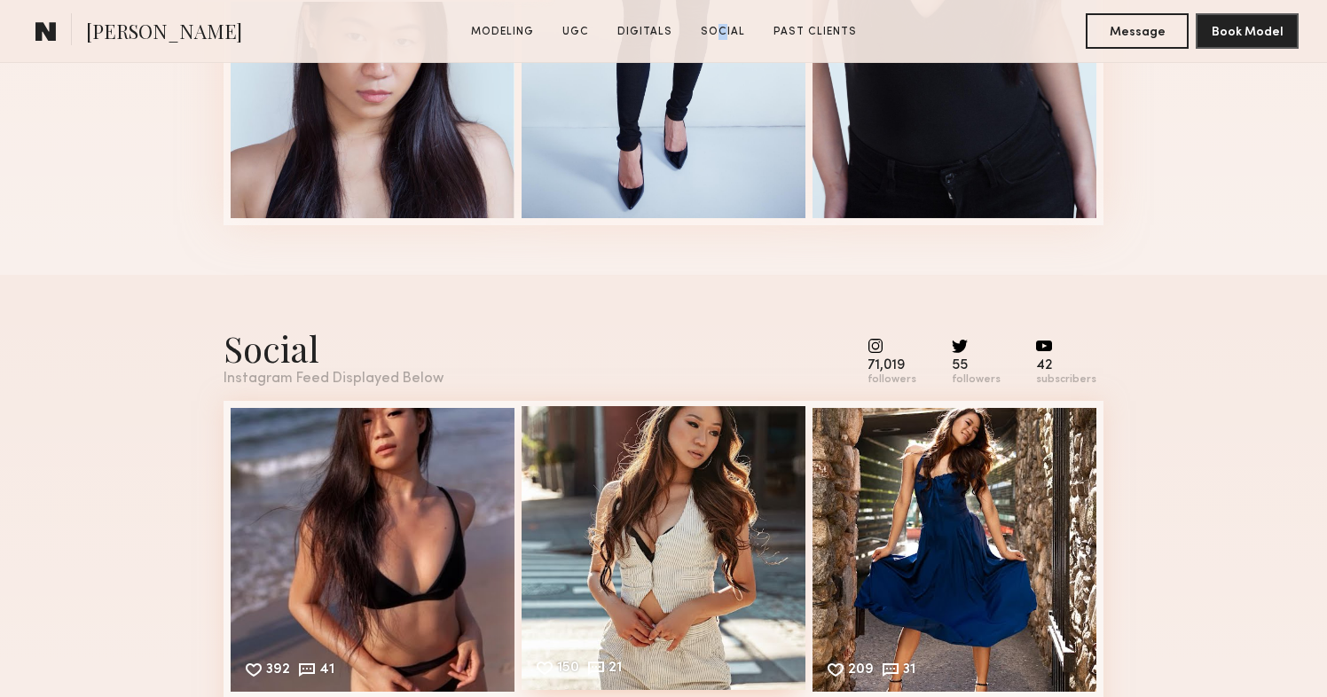
scroll to position [3301, 0]
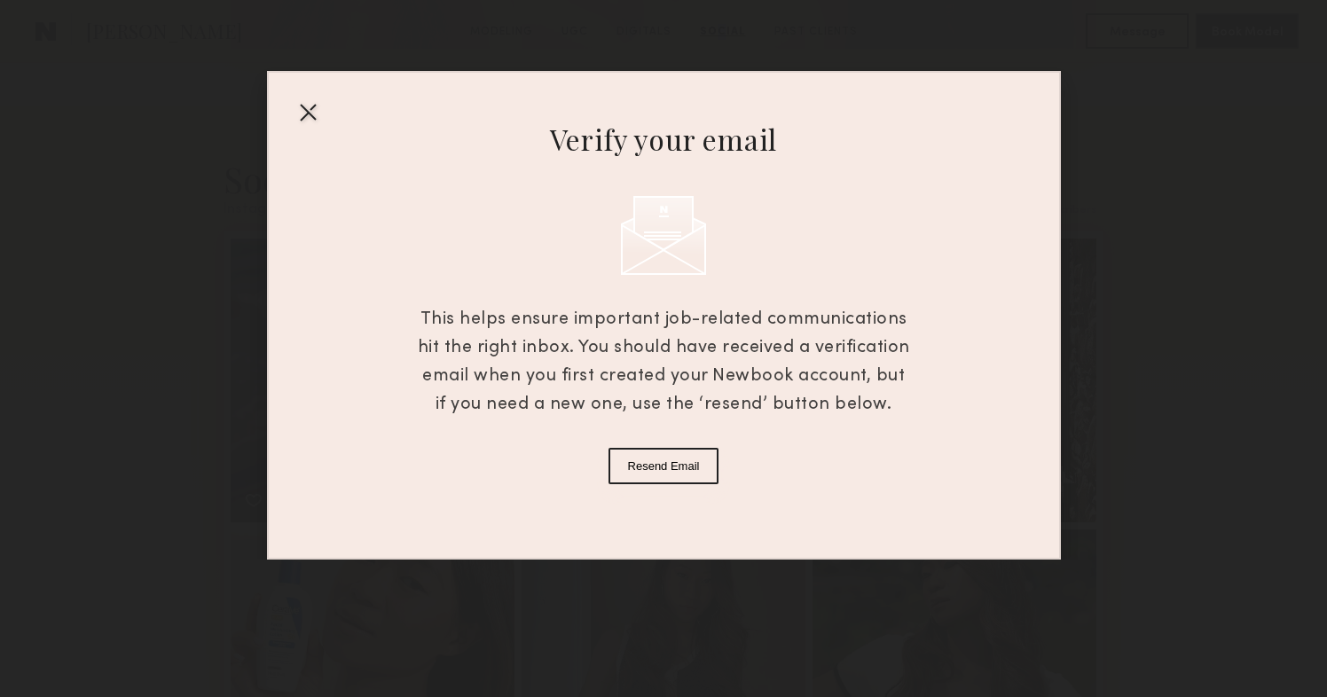
click at [646, 467] on button "Resend Email" at bounding box center [663, 466] width 111 height 36
click at [300, 113] on div at bounding box center [308, 112] width 28 height 28
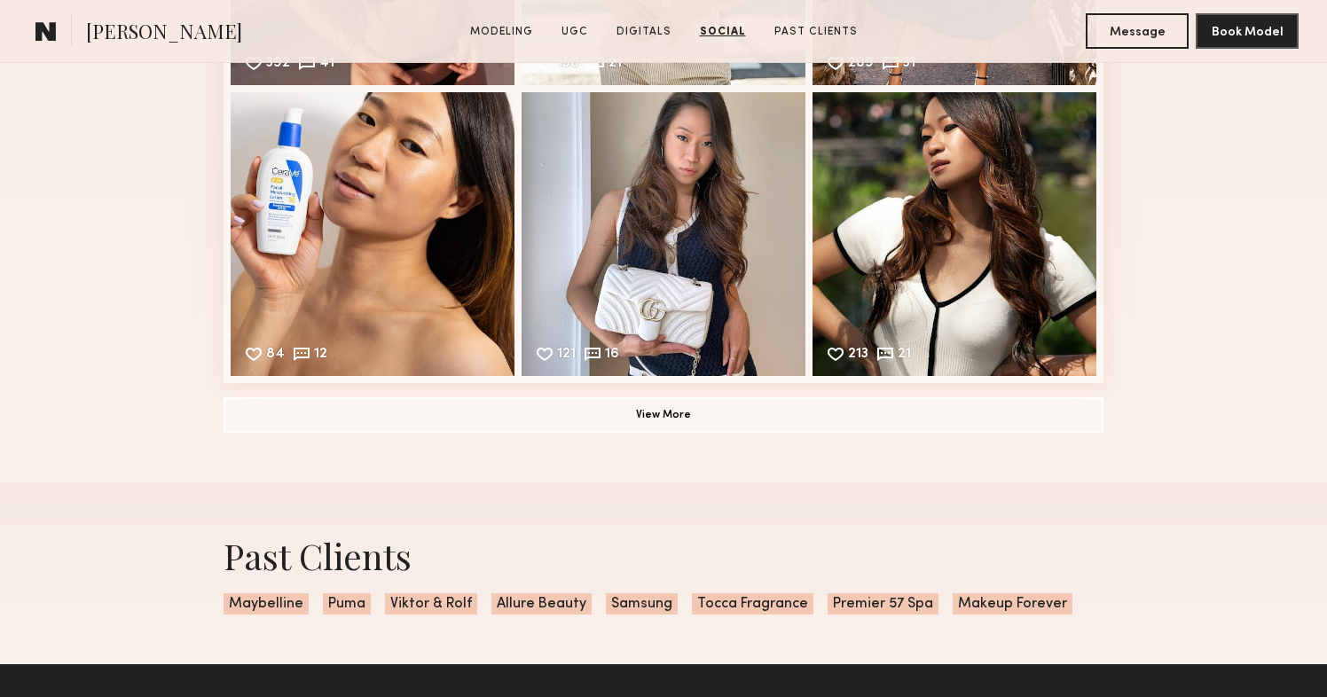
scroll to position [3745, 0]
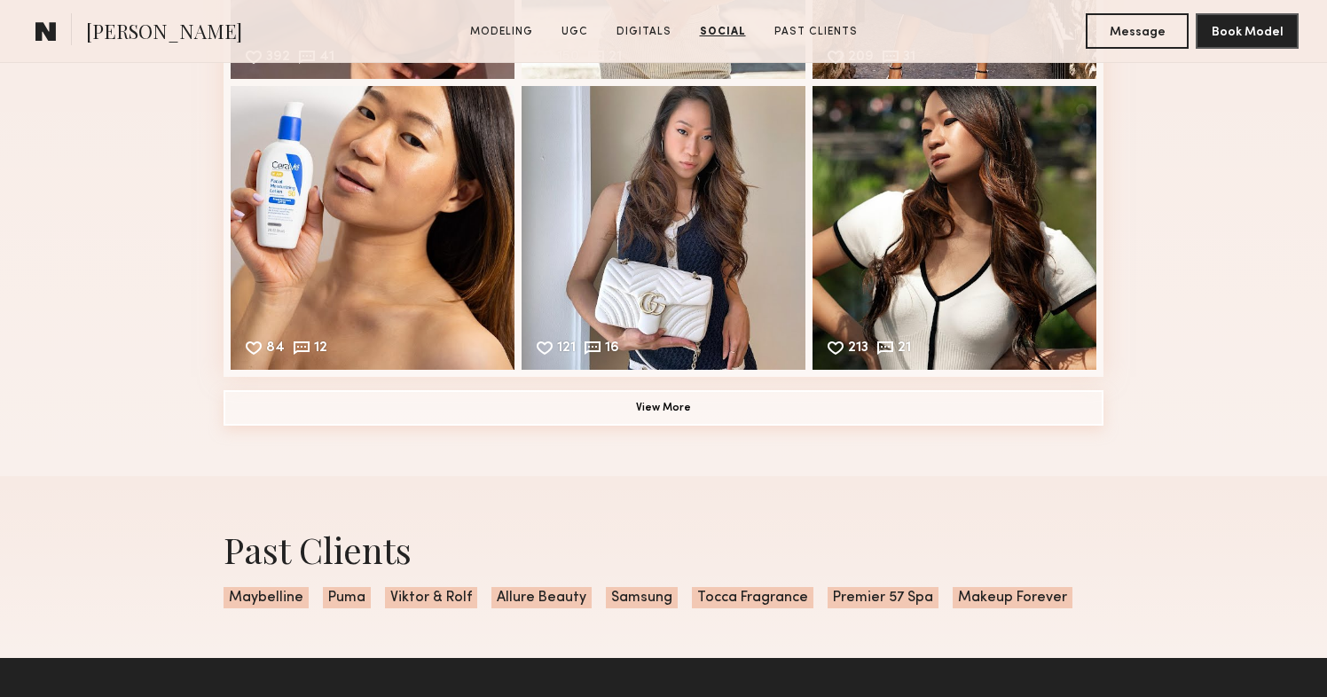
click at [665, 415] on button "View More" at bounding box center [663, 407] width 880 height 35
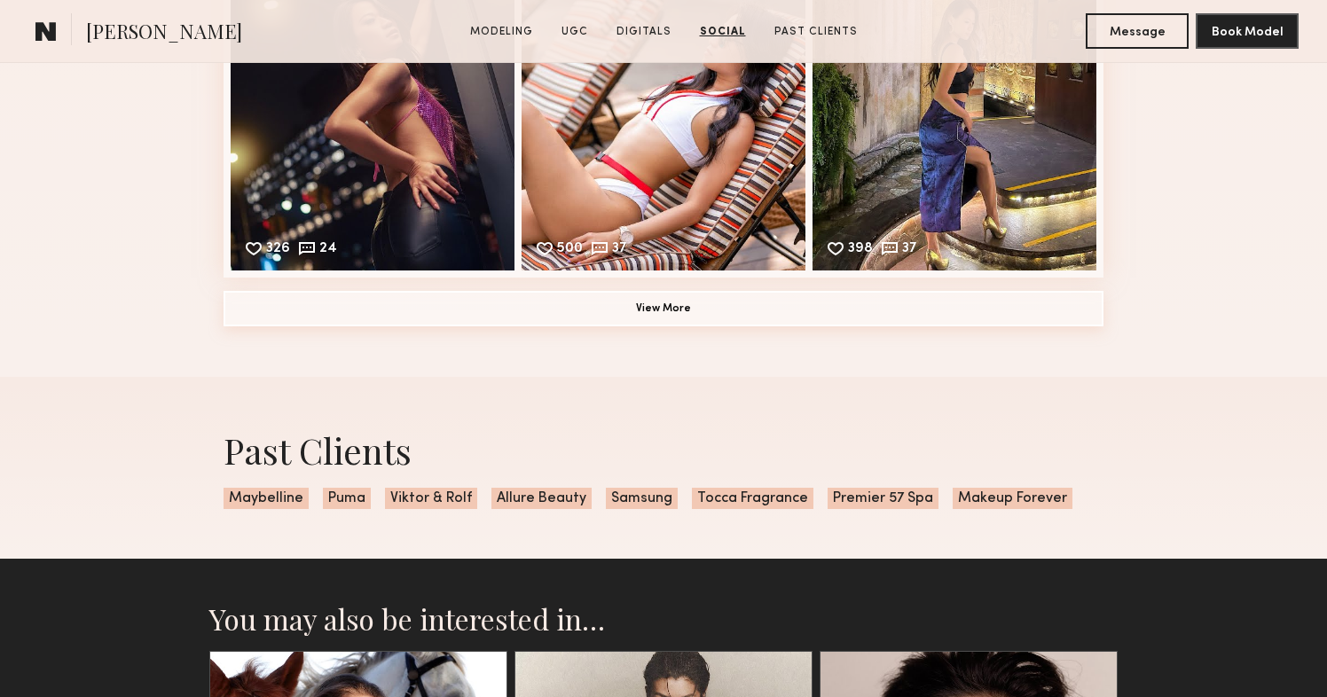
scroll to position [4430, 0]
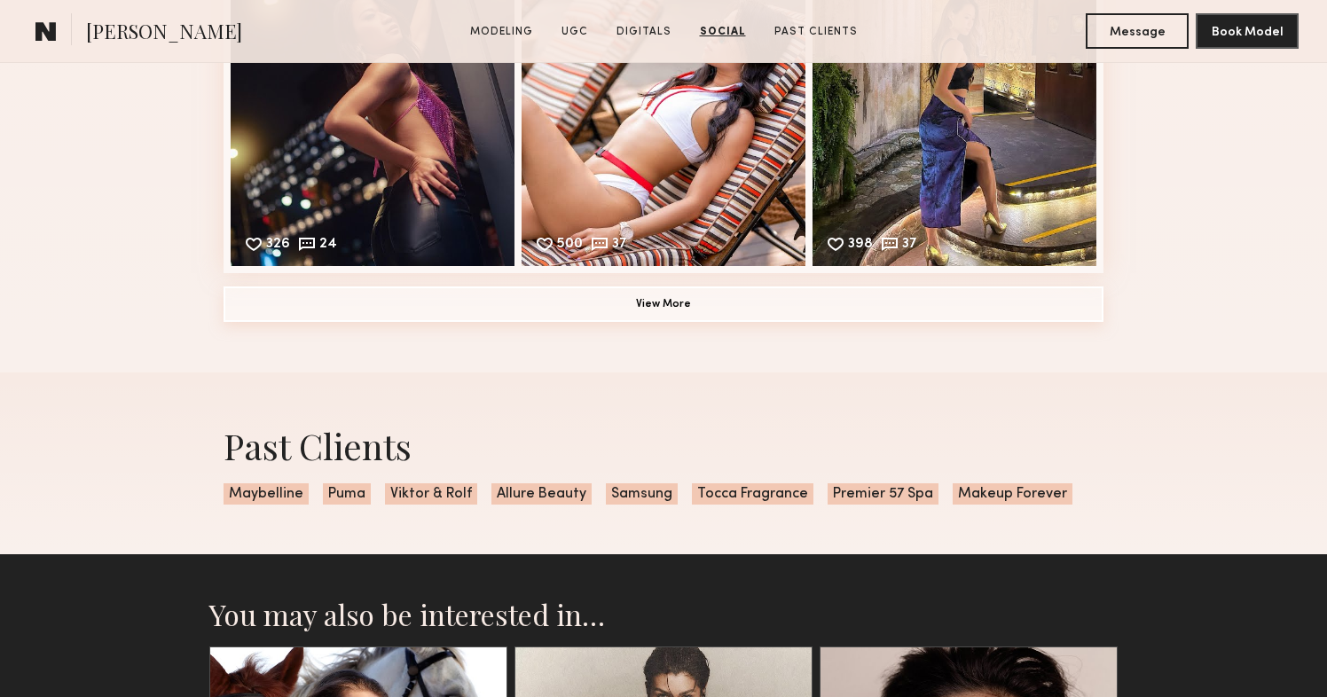
click at [635, 311] on button "View More" at bounding box center [663, 303] width 880 height 35
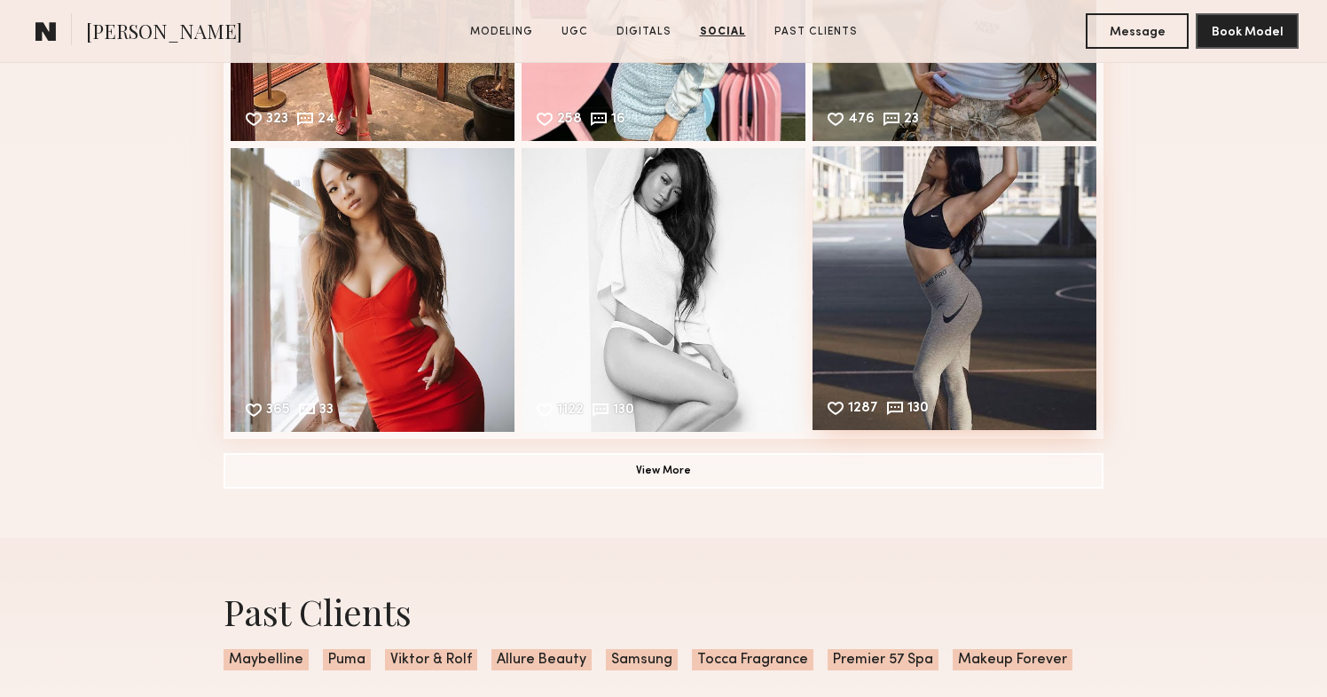
scroll to position [4864, 0]
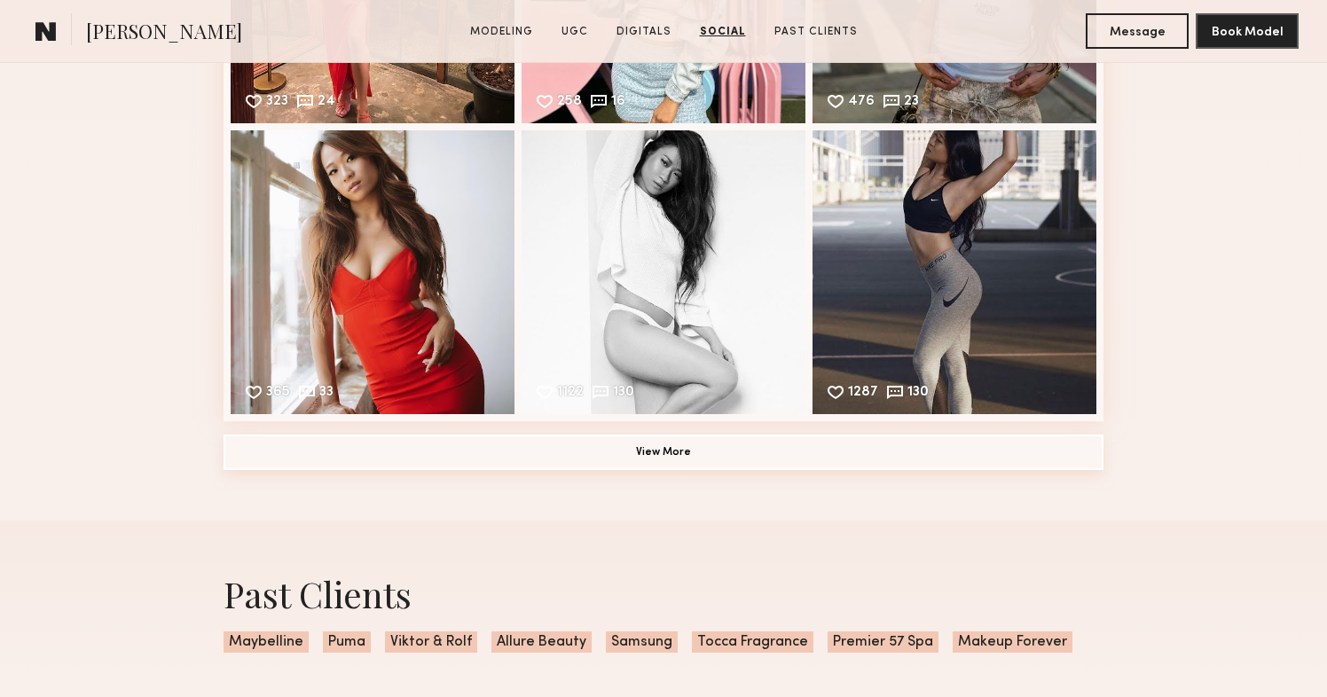
click at [678, 440] on button "View More" at bounding box center [663, 451] width 880 height 35
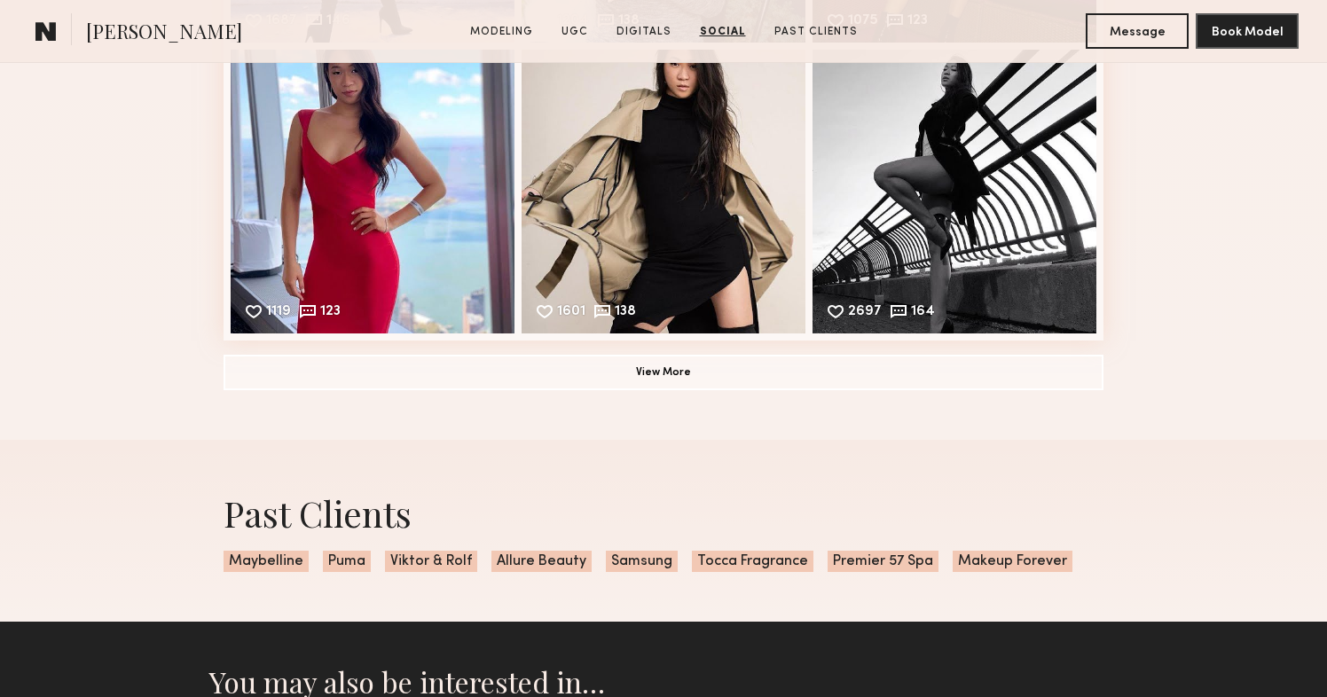
scroll to position [5531, 0]
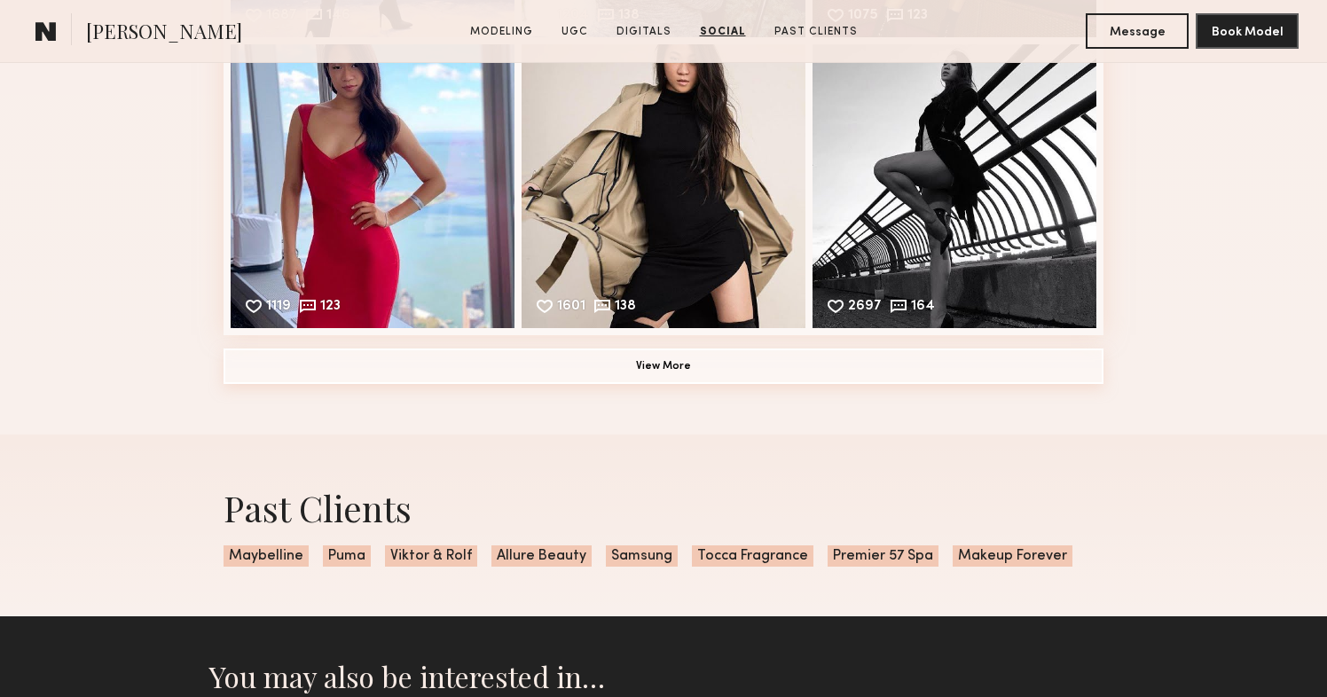
click at [689, 372] on button "View More" at bounding box center [663, 365] width 880 height 35
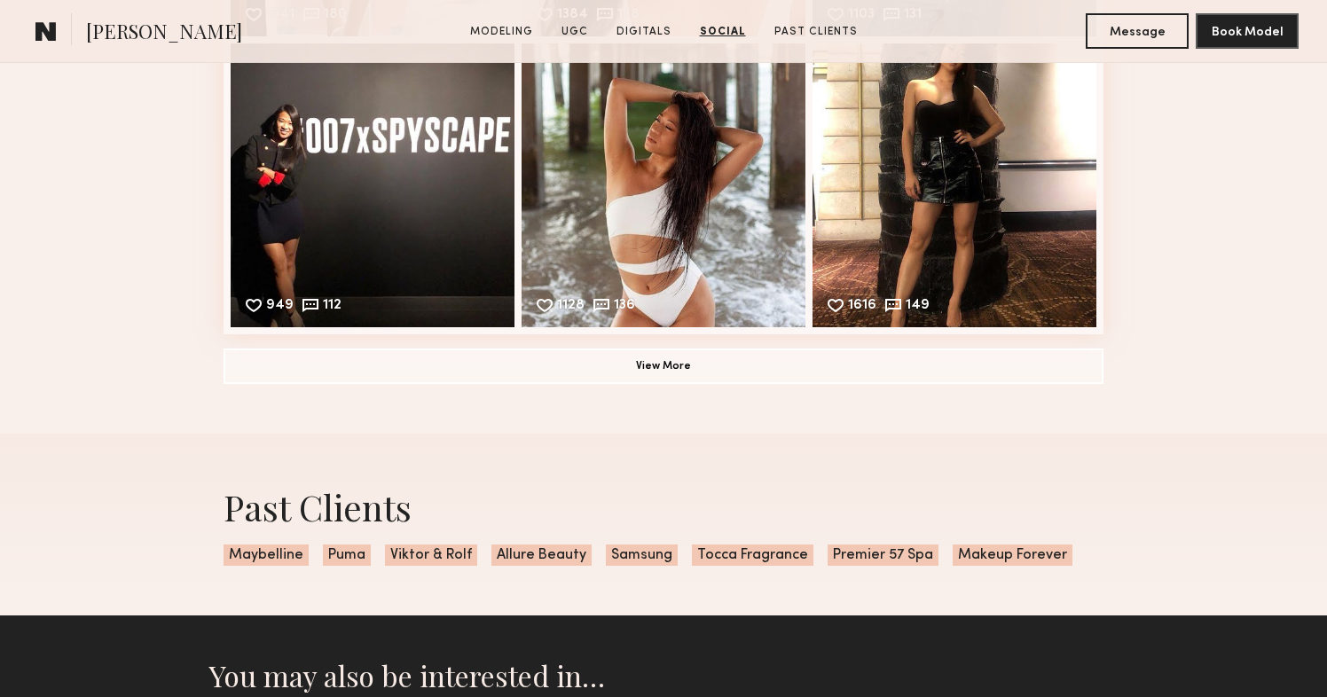
scroll to position [6115, 0]
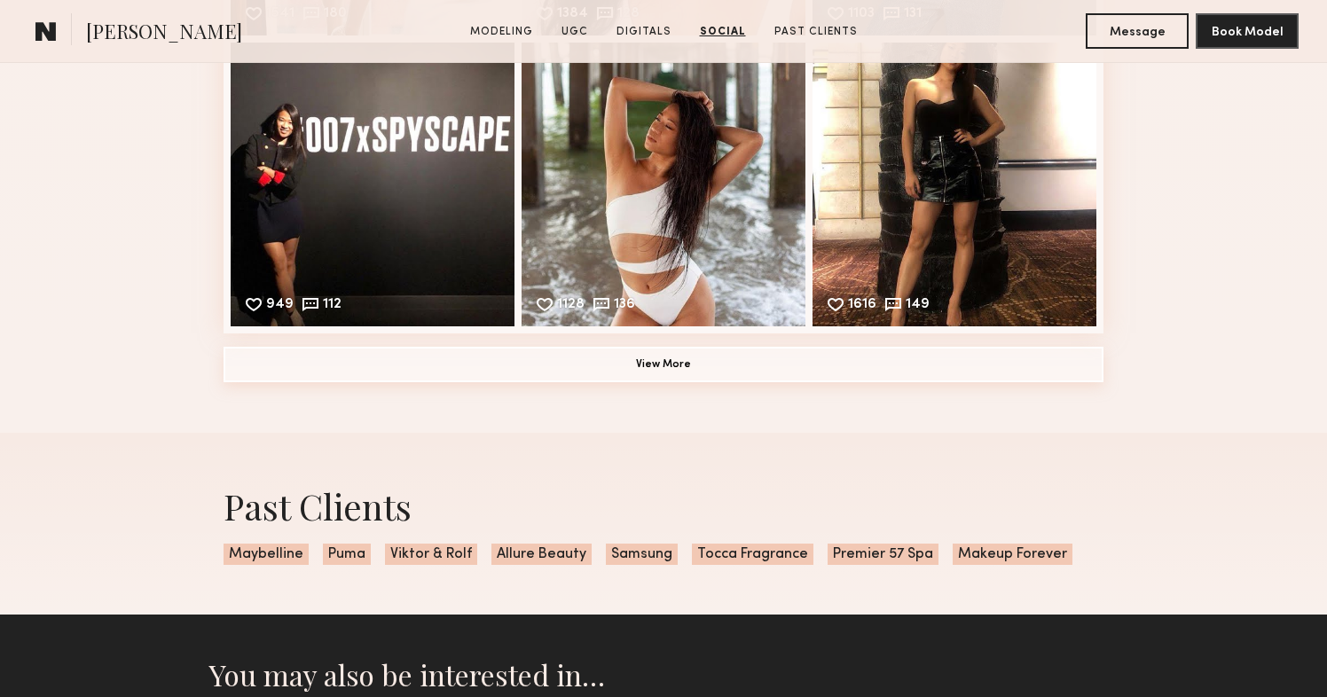
click at [656, 372] on button "View More" at bounding box center [663, 364] width 880 height 35
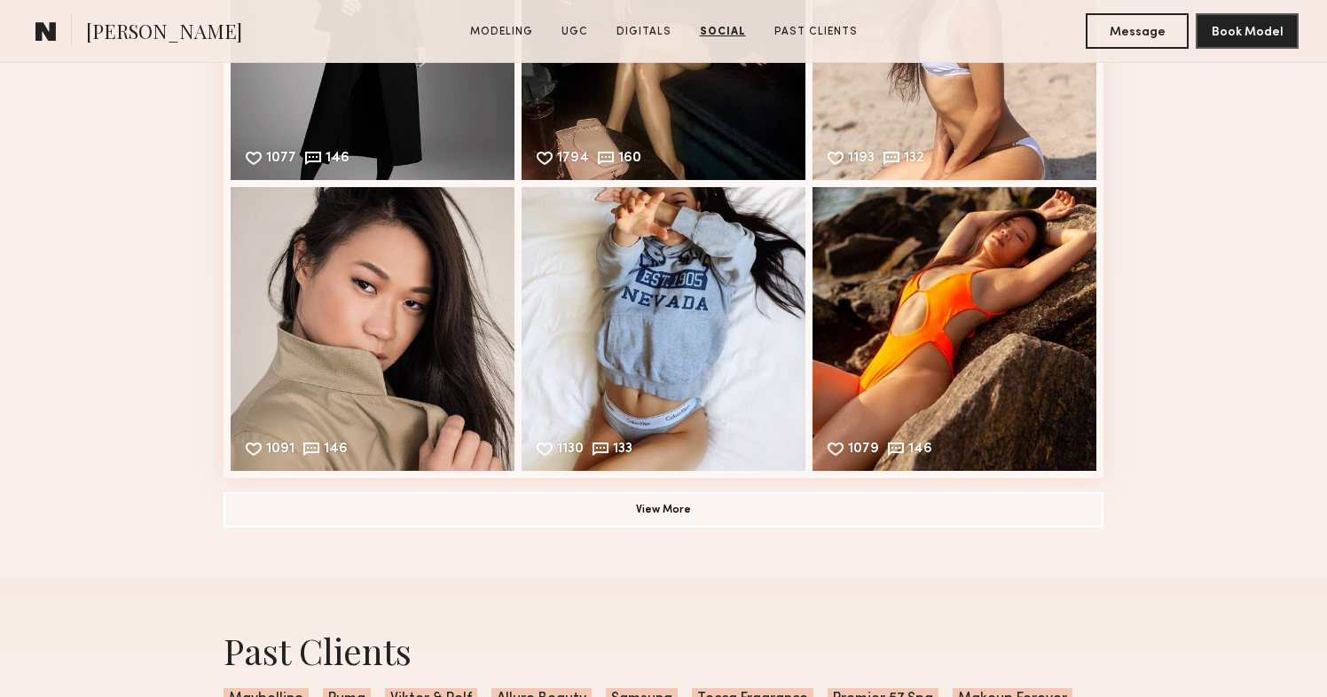
scroll to position [6548, 0]
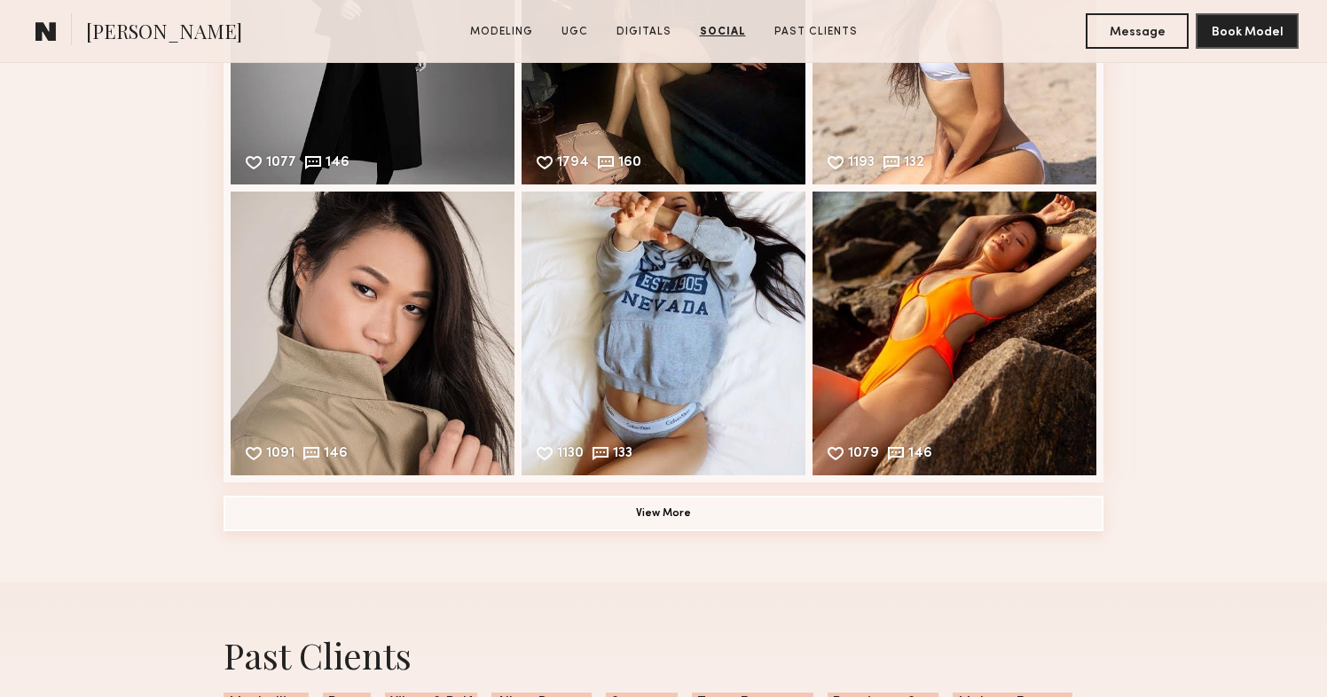
click at [631, 510] on button "View More" at bounding box center [663, 513] width 880 height 35
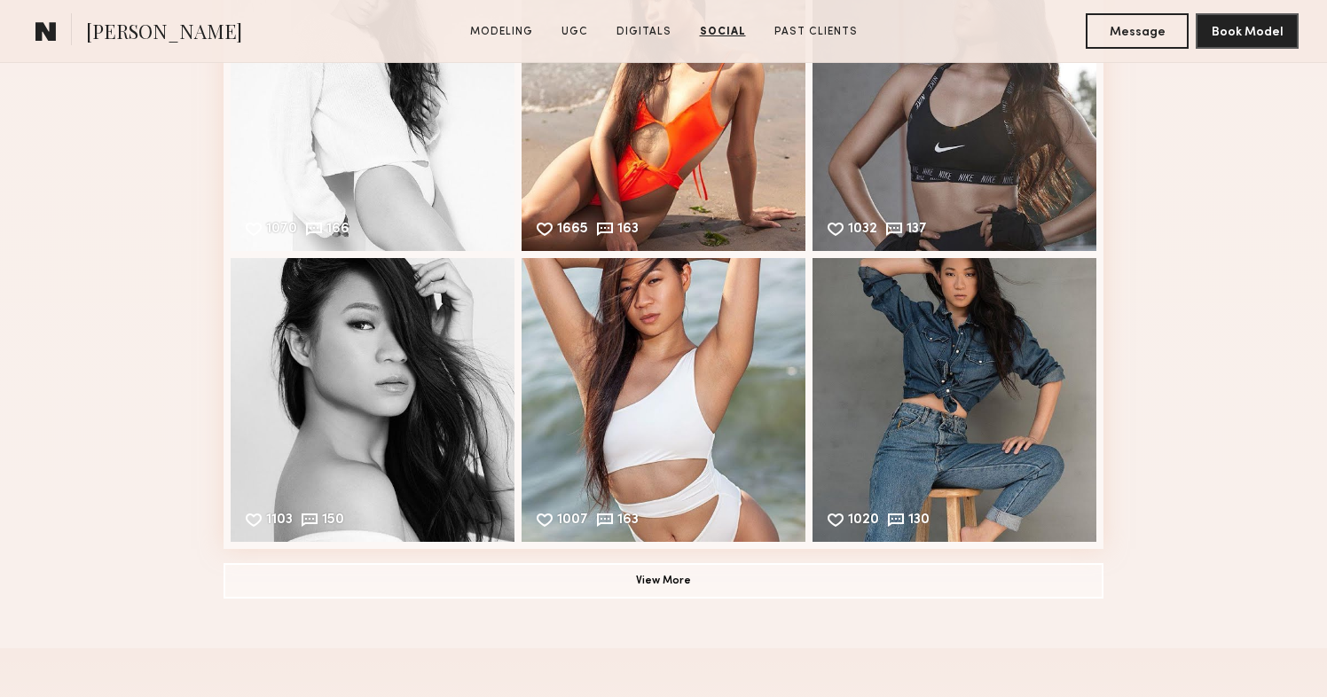
scroll to position [7065, 0]
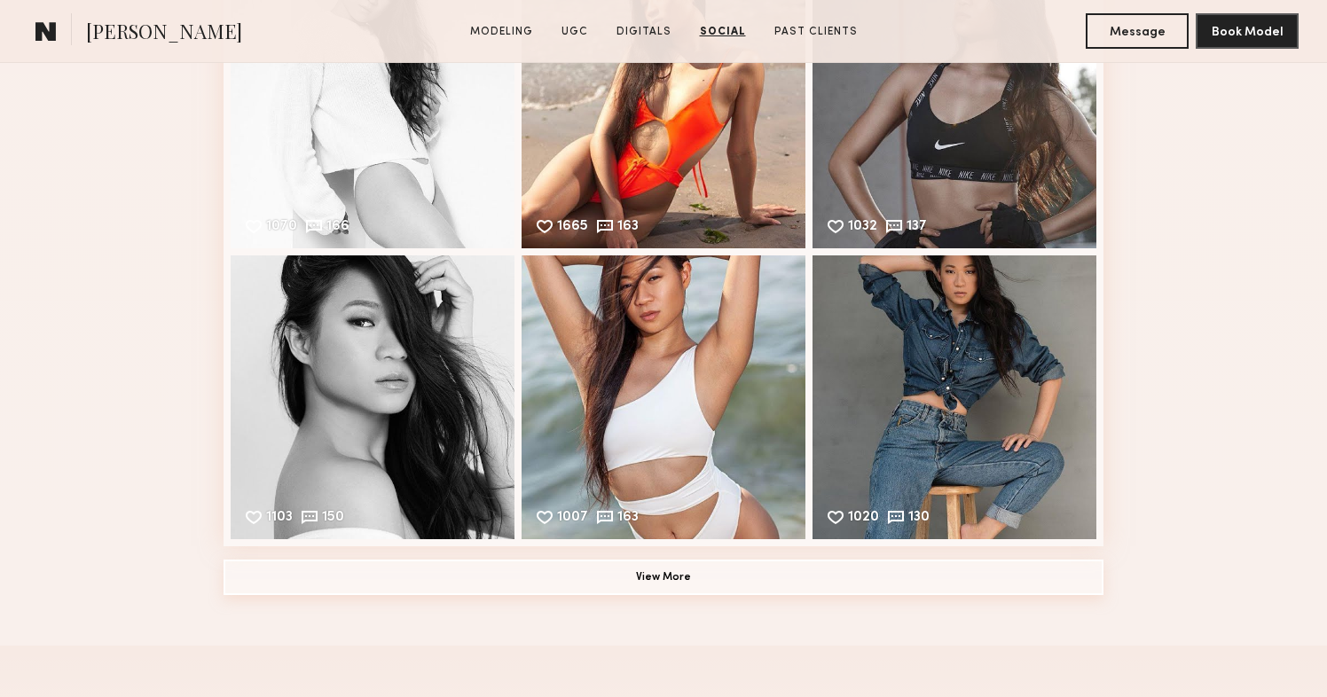
click at [701, 582] on button "View More" at bounding box center [663, 577] width 880 height 35
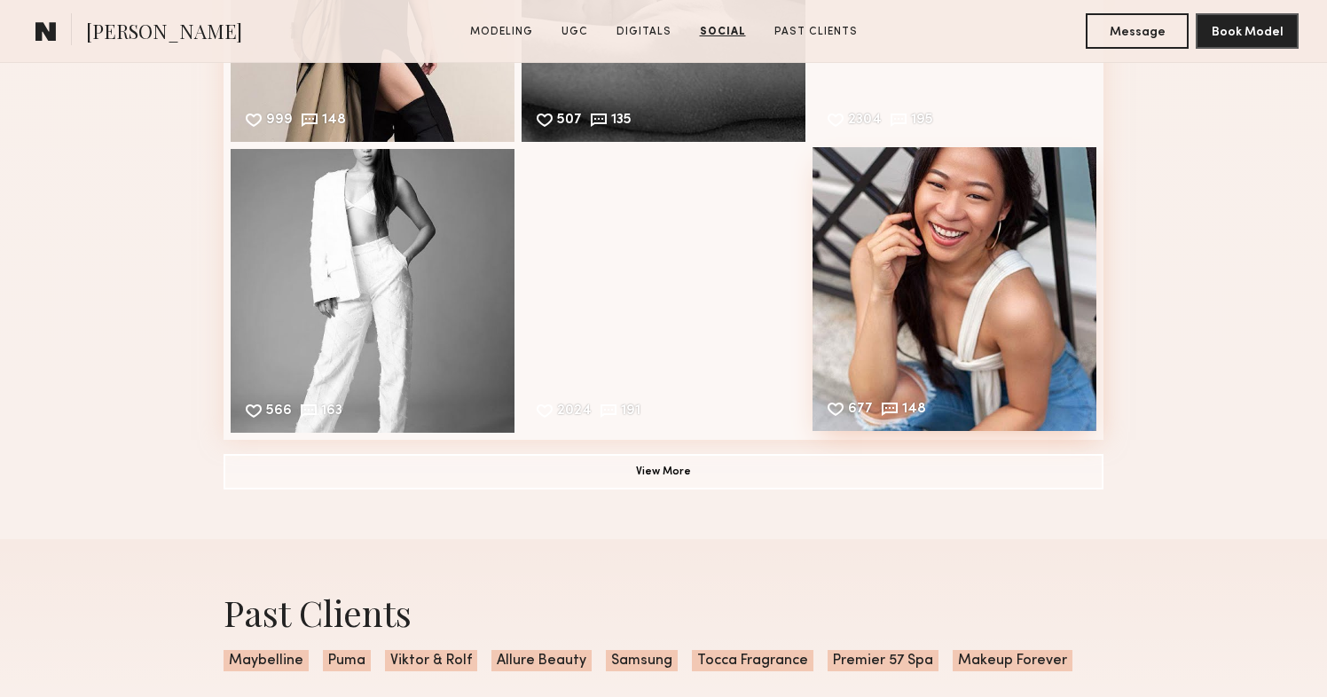
scroll to position [7769, 0]
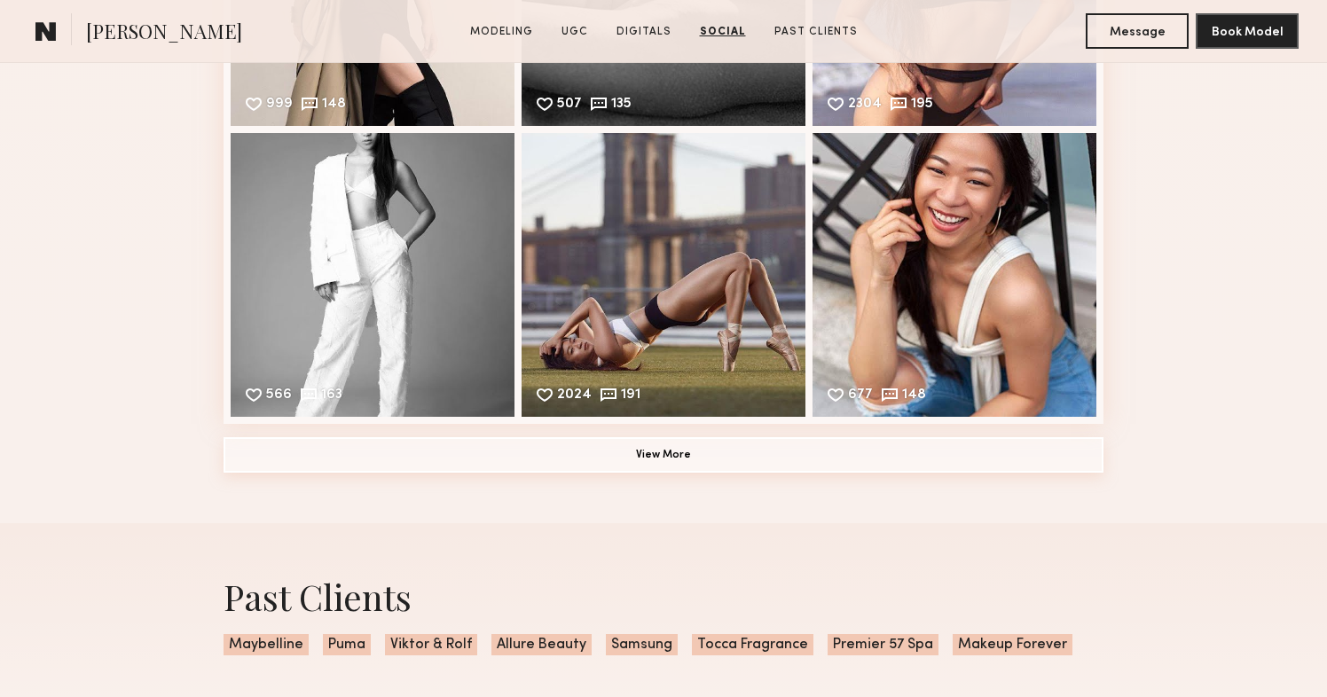
click at [680, 458] on button "View More" at bounding box center [663, 454] width 880 height 35
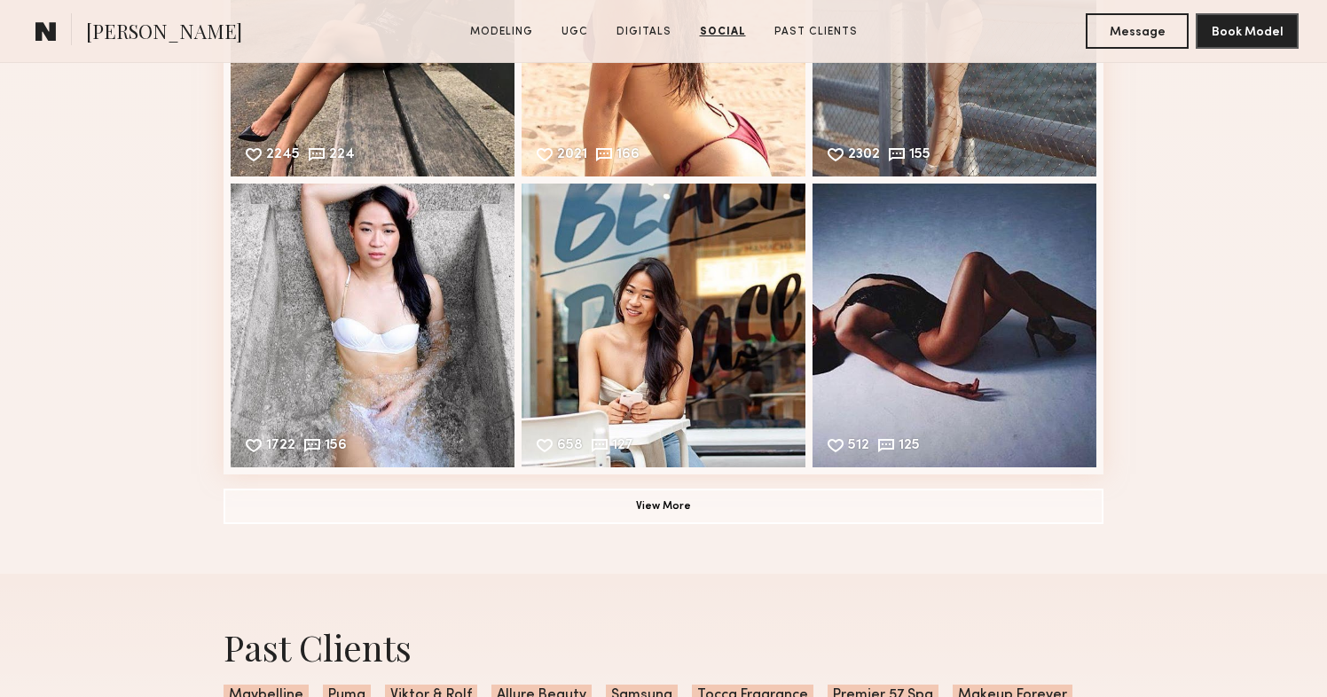
scroll to position [8303, 0]
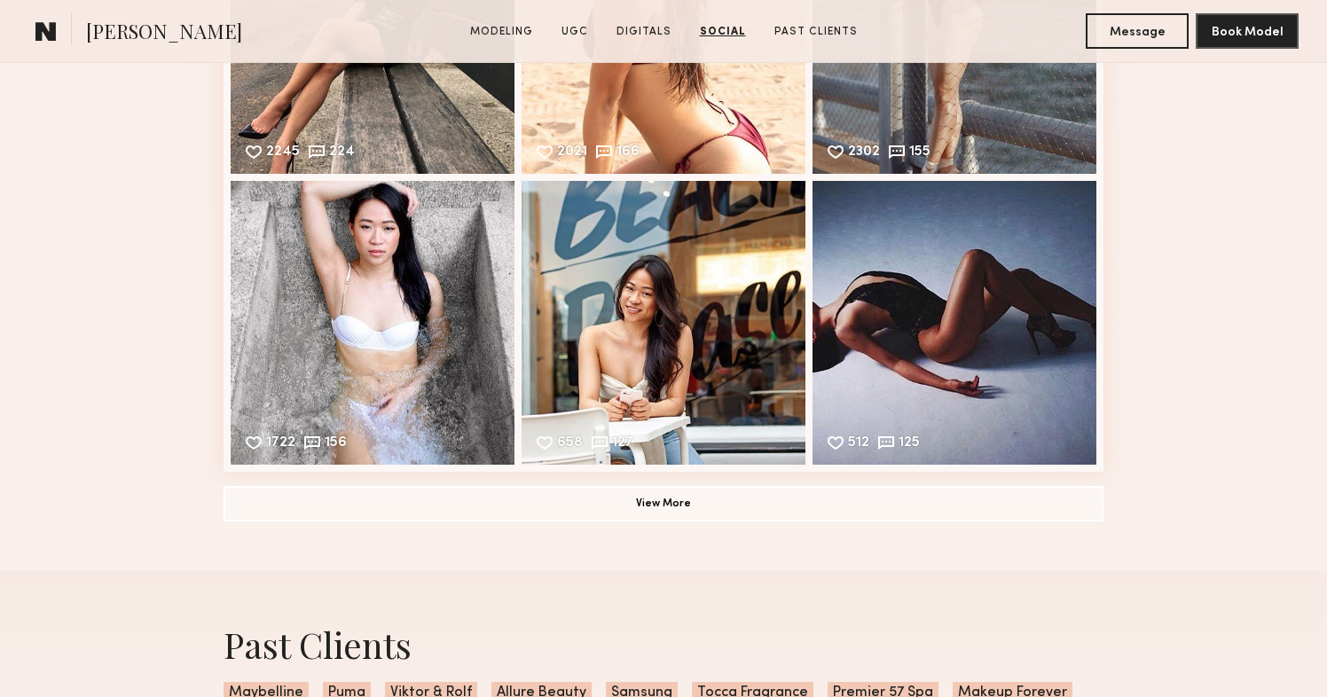
click at [658, 515] on button "View More" at bounding box center [663, 502] width 880 height 35
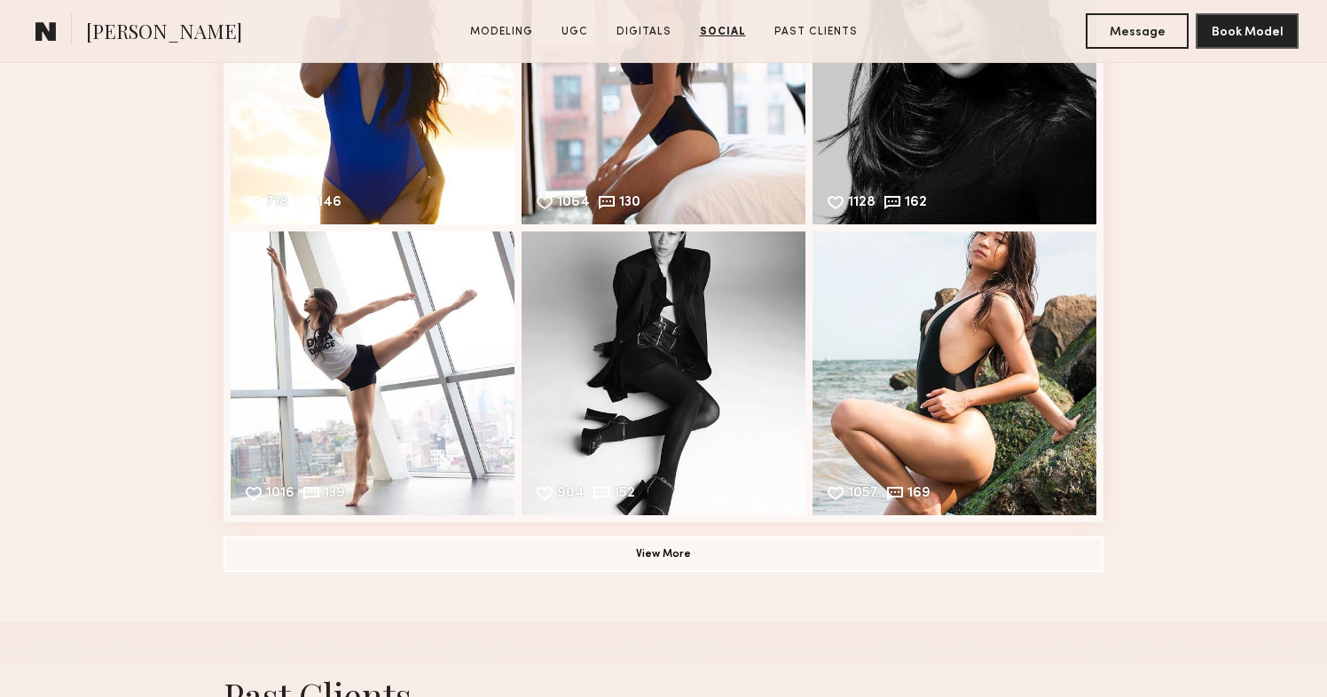
scroll to position [8836, 0]
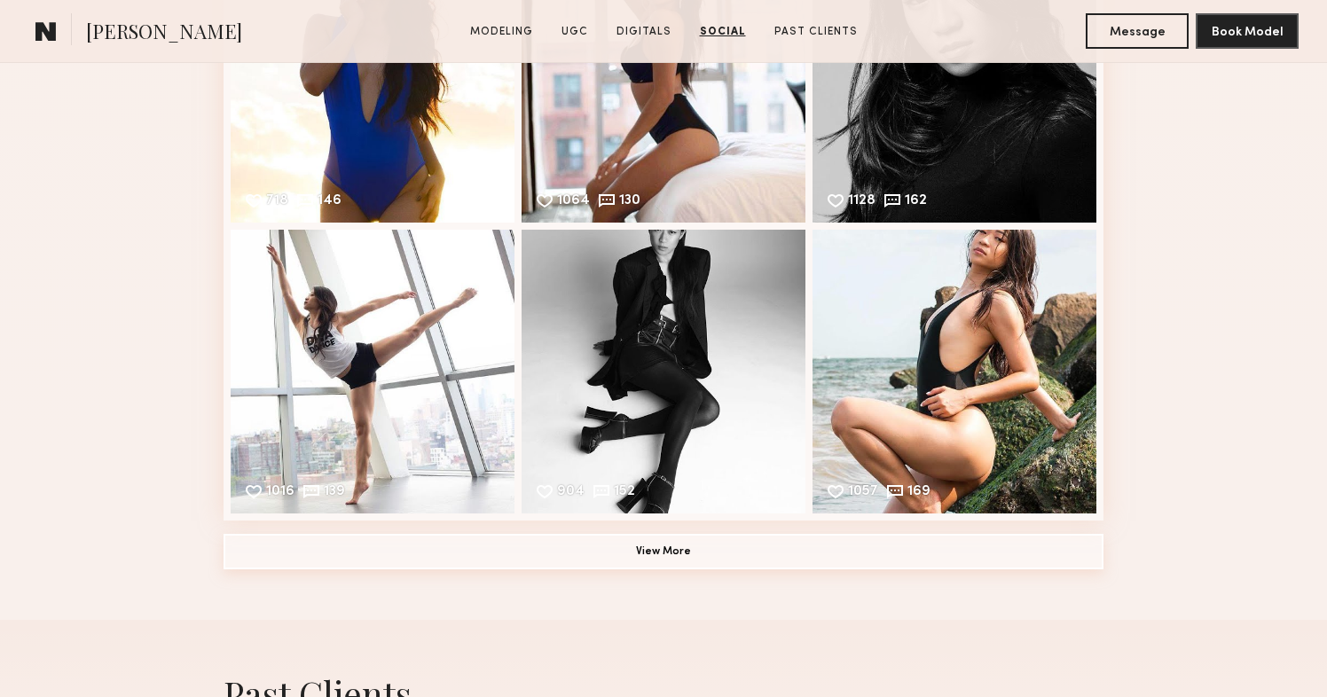
click at [635, 554] on button "View More" at bounding box center [663, 551] width 880 height 35
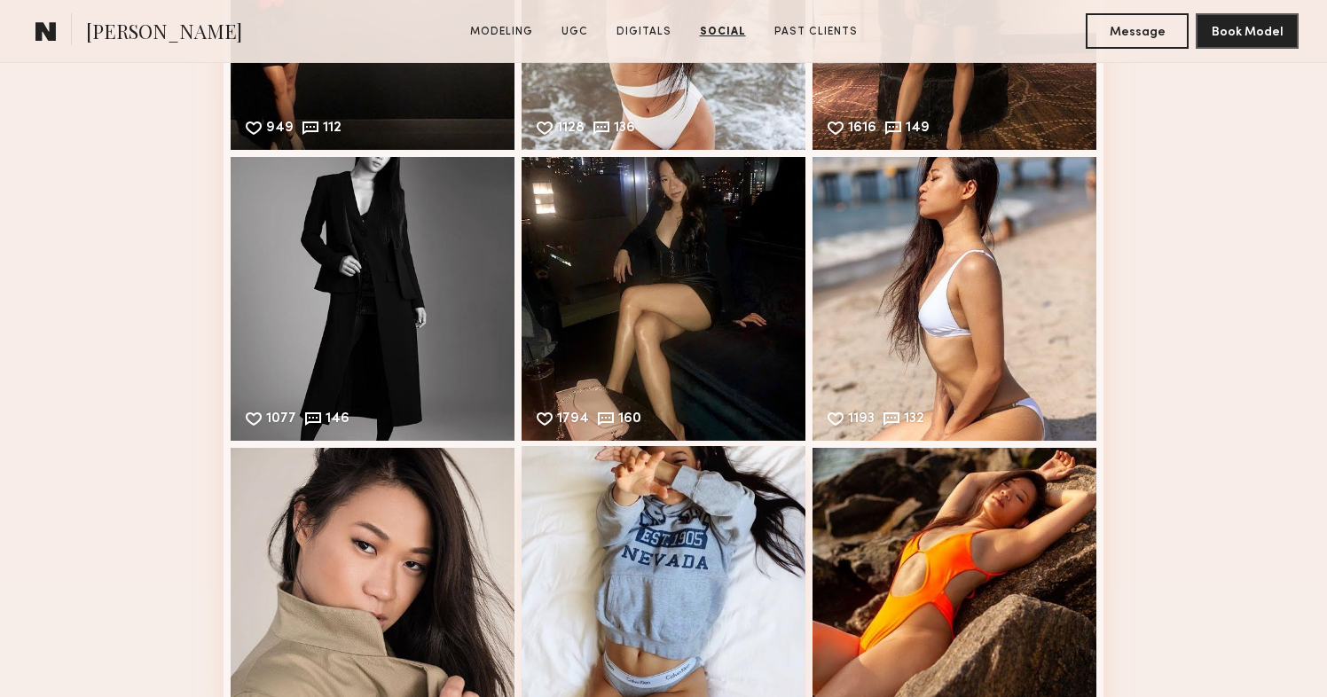
scroll to position [6292, 0]
click at [685, 517] on div "1130 133 Likes & comments displayed to show model’s engagement" at bounding box center [663, 587] width 284 height 284
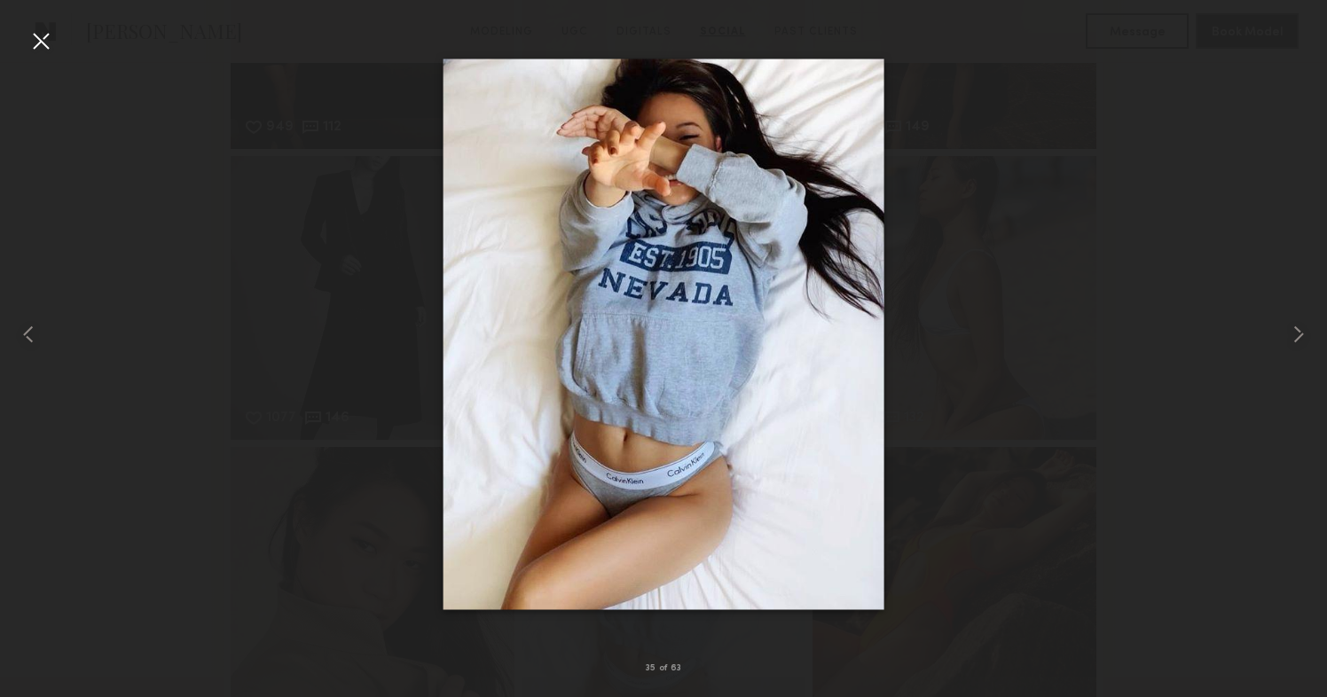
click at [1194, 386] on div at bounding box center [663, 334] width 1327 height 612
click at [43, 51] on div at bounding box center [41, 41] width 28 height 28
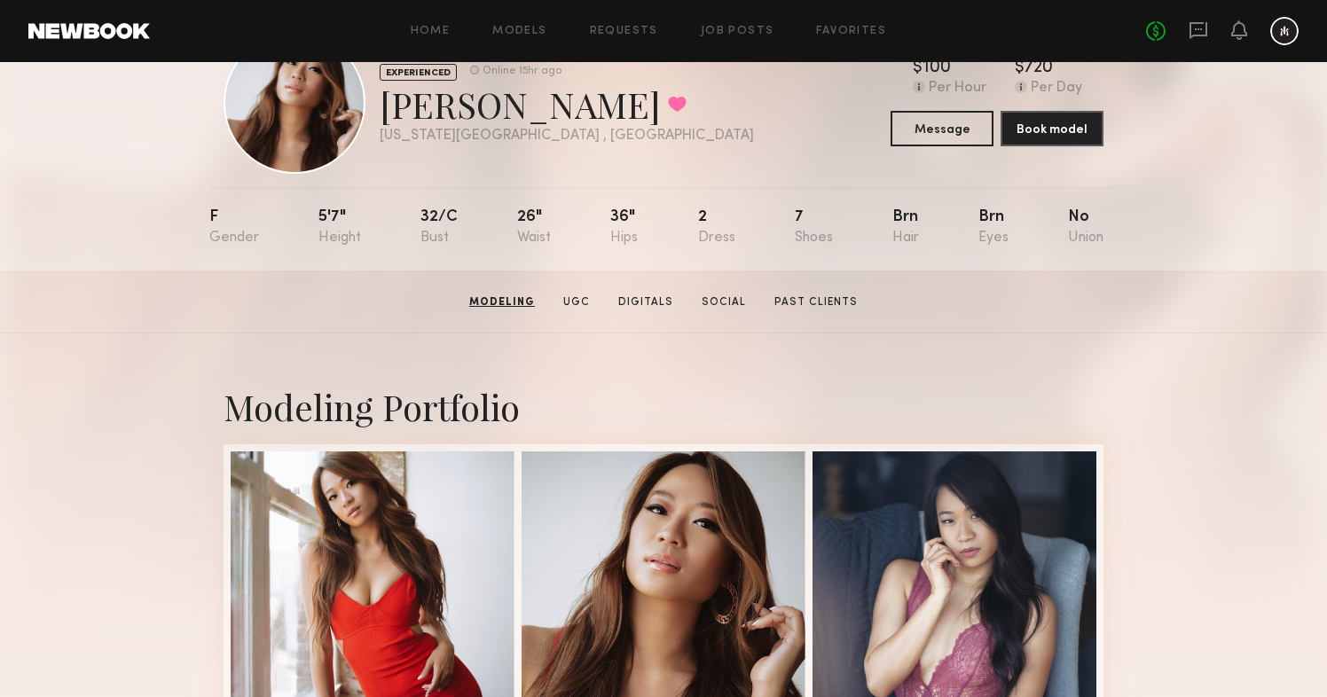
scroll to position [0, 0]
